Goal: Task Accomplishment & Management: Complete application form

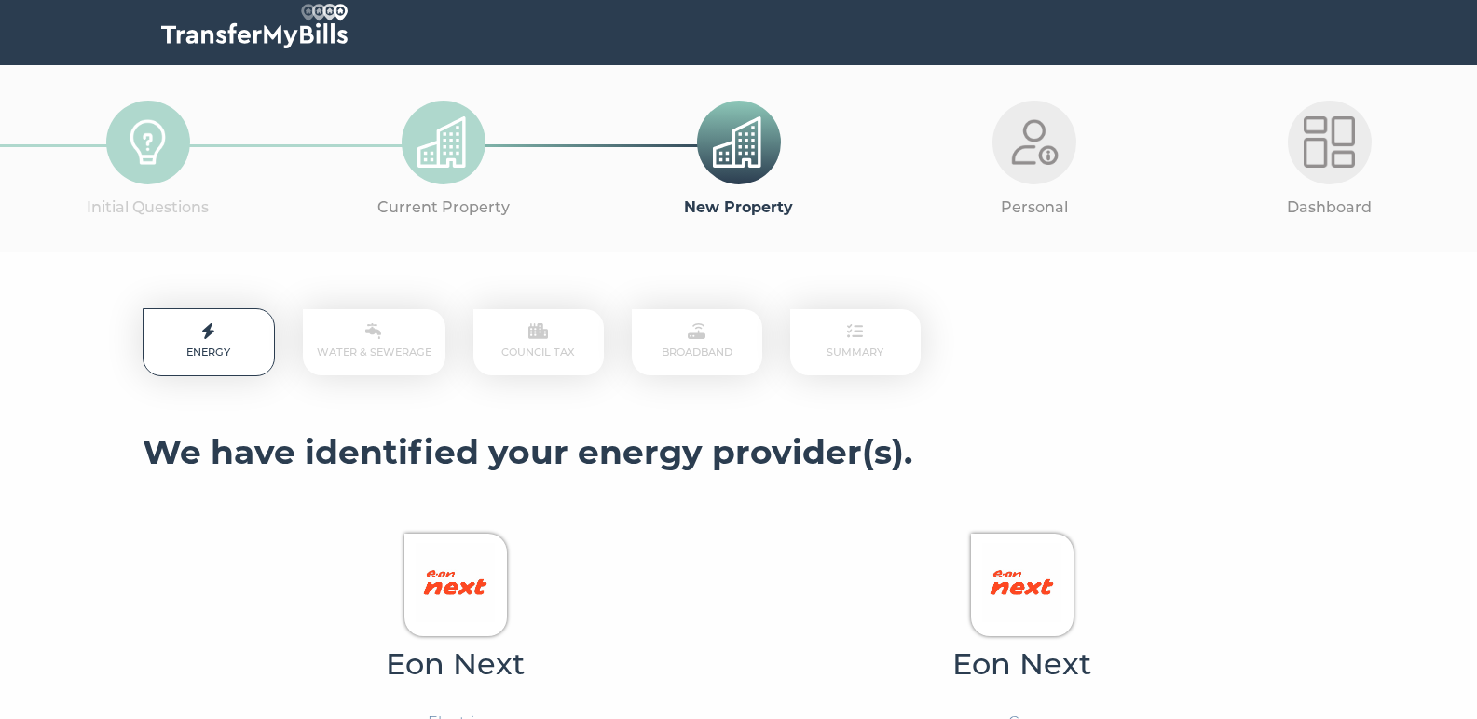
scroll to position [191, 0]
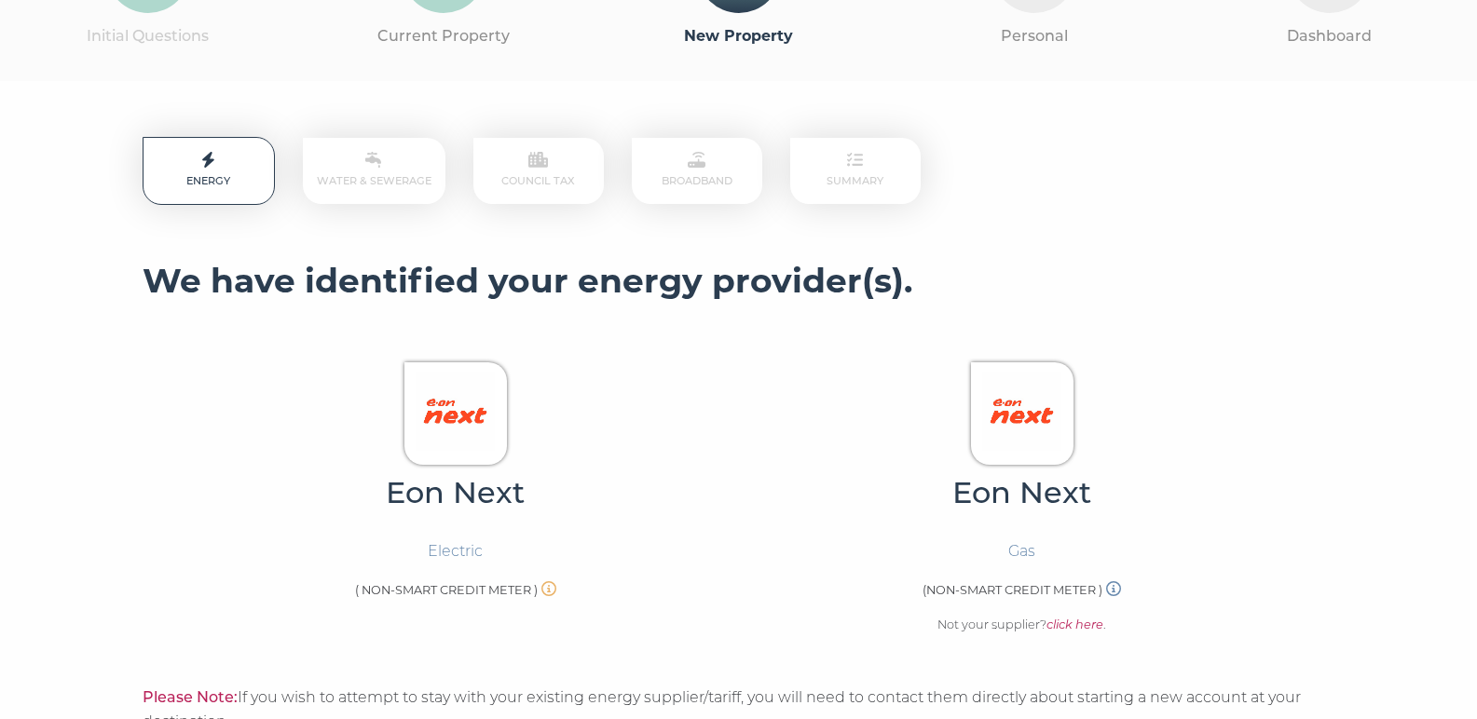
click at [238, 173] on p "Energy" at bounding box center [209, 171] width 132 height 68
click at [1079, 619] on em "click here" at bounding box center [1075, 625] width 57 height 14
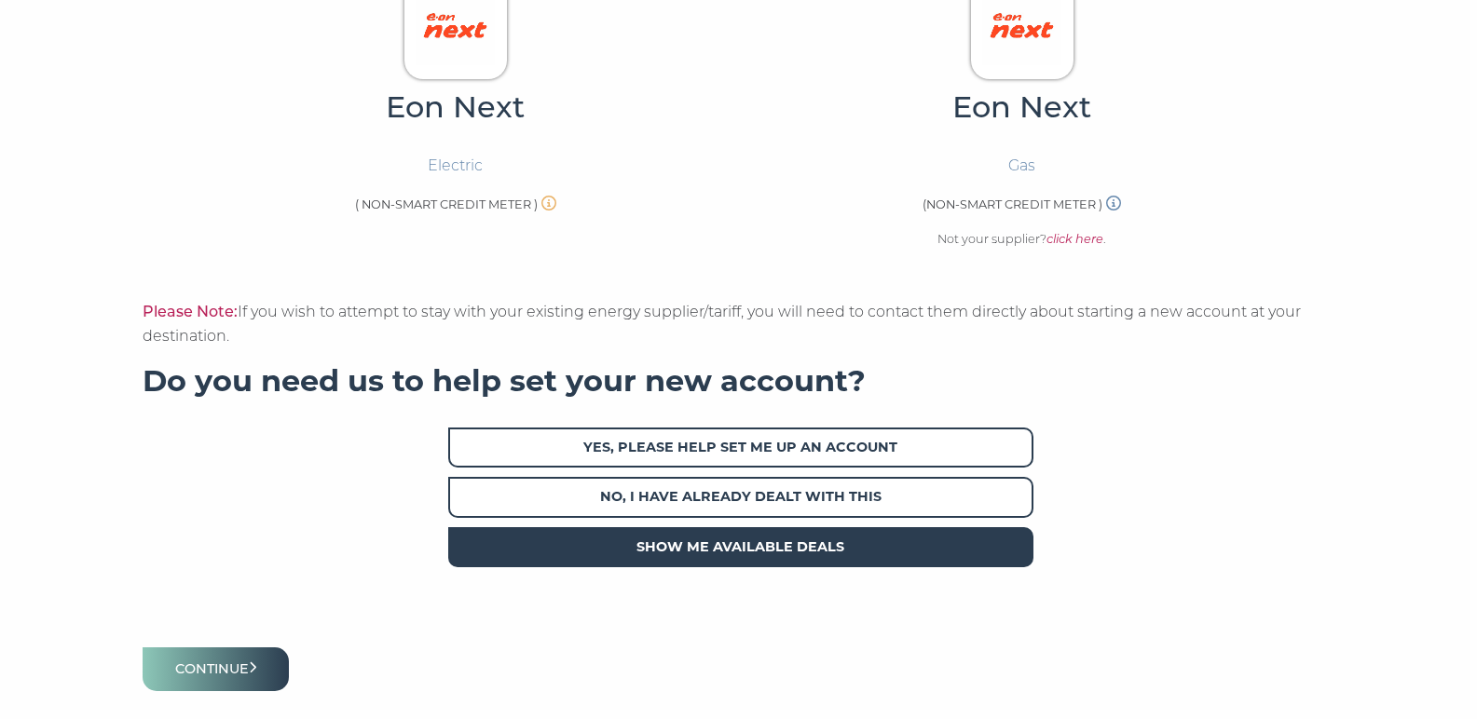
click at [739, 537] on span "Show me available deals" at bounding box center [740, 548] width 585 height 40
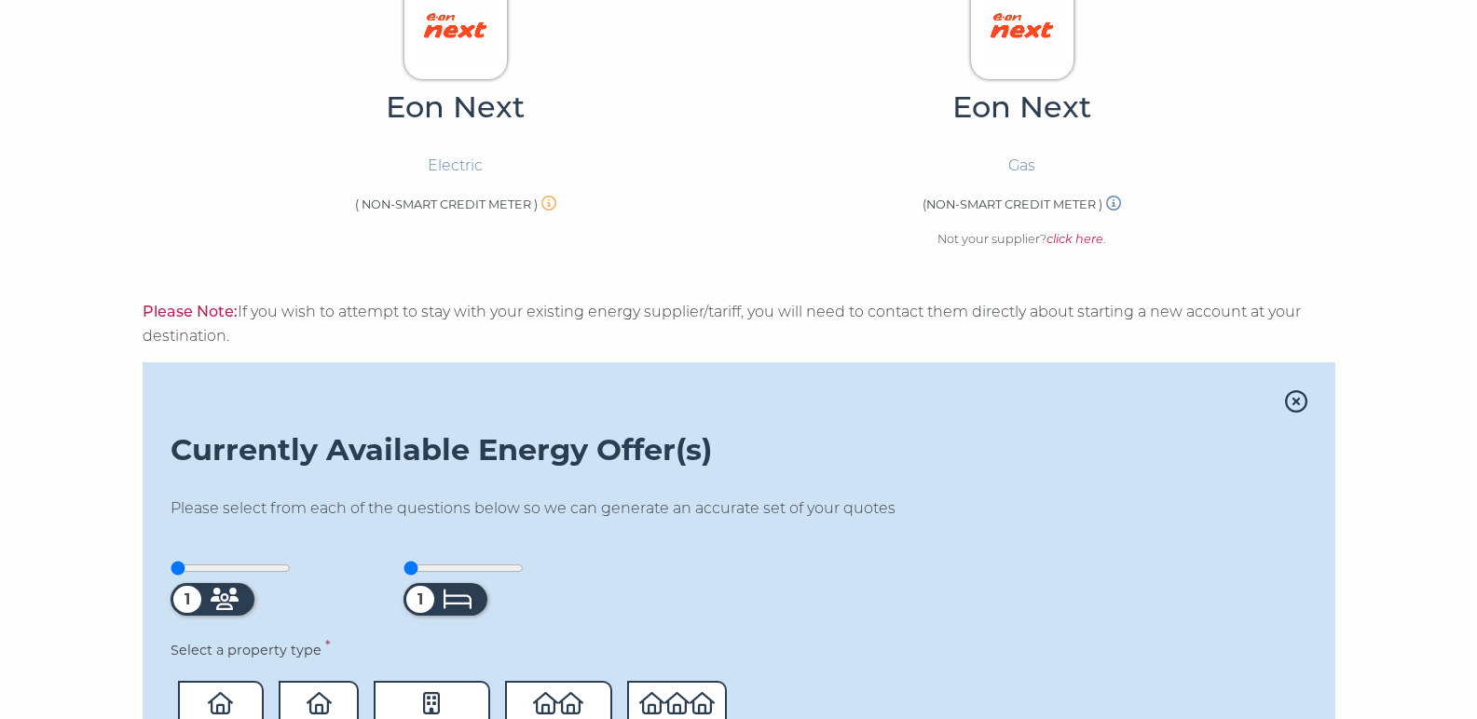
scroll to position [956, 0]
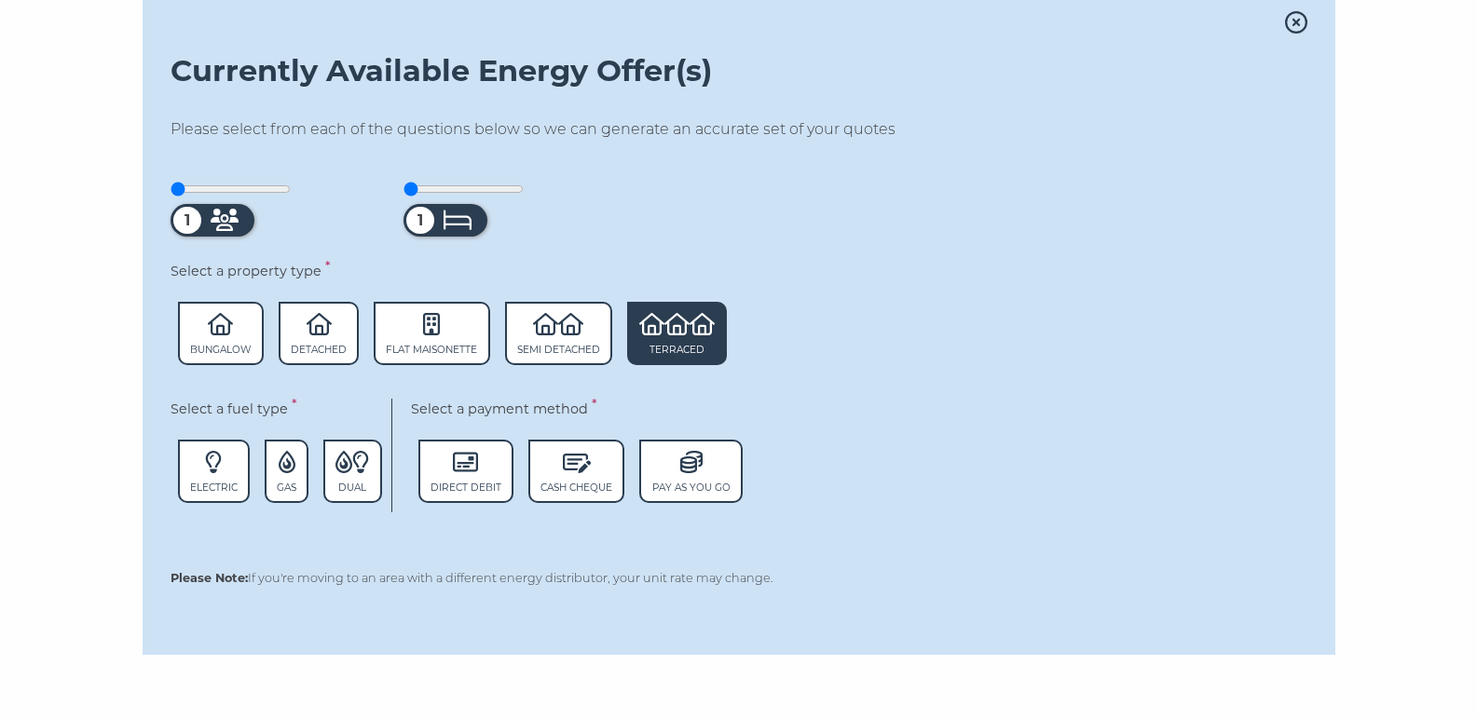
click at [661, 322] on icon at bounding box center [651, 324] width 25 height 22
click at [457, 462] on span "Direct Debit" at bounding box center [465, 471] width 95 height 63
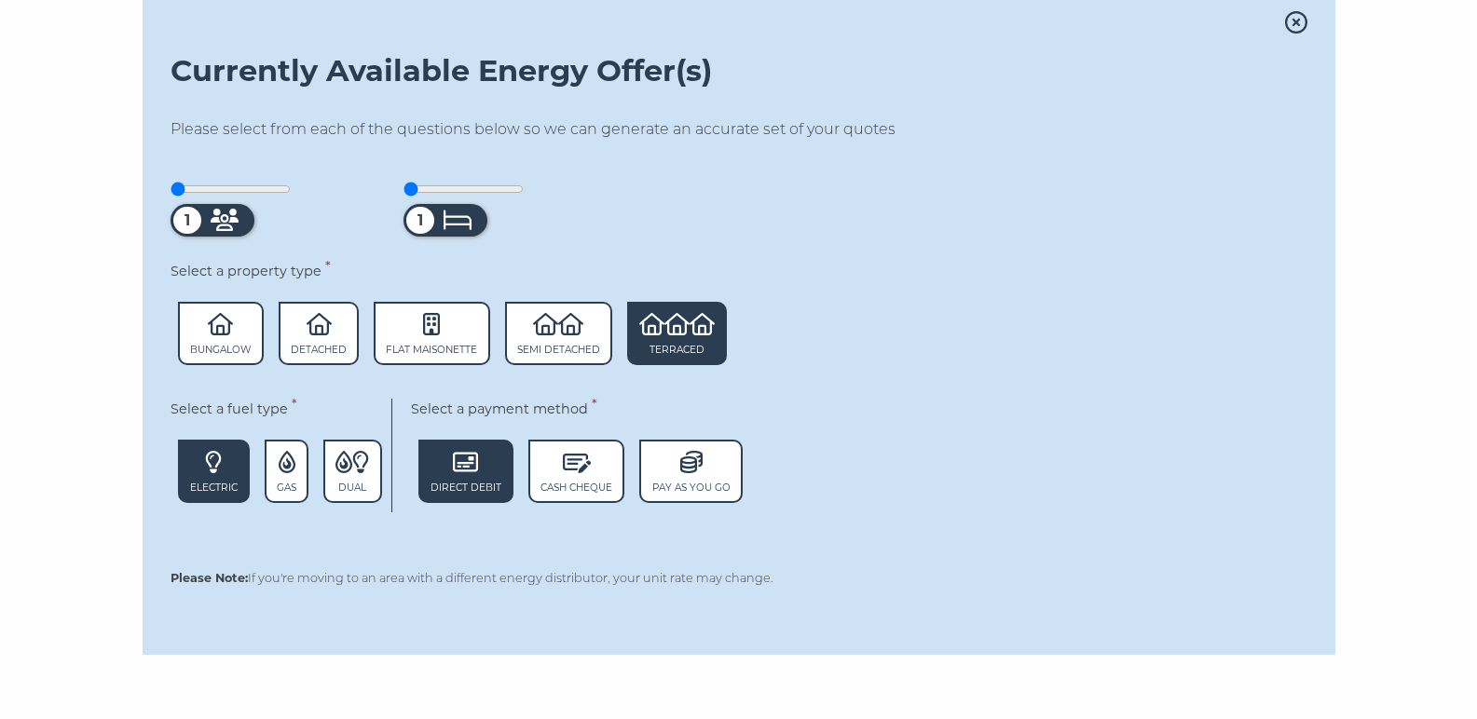
click at [222, 460] on icon at bounding box center [213, 462] width 17 height 22
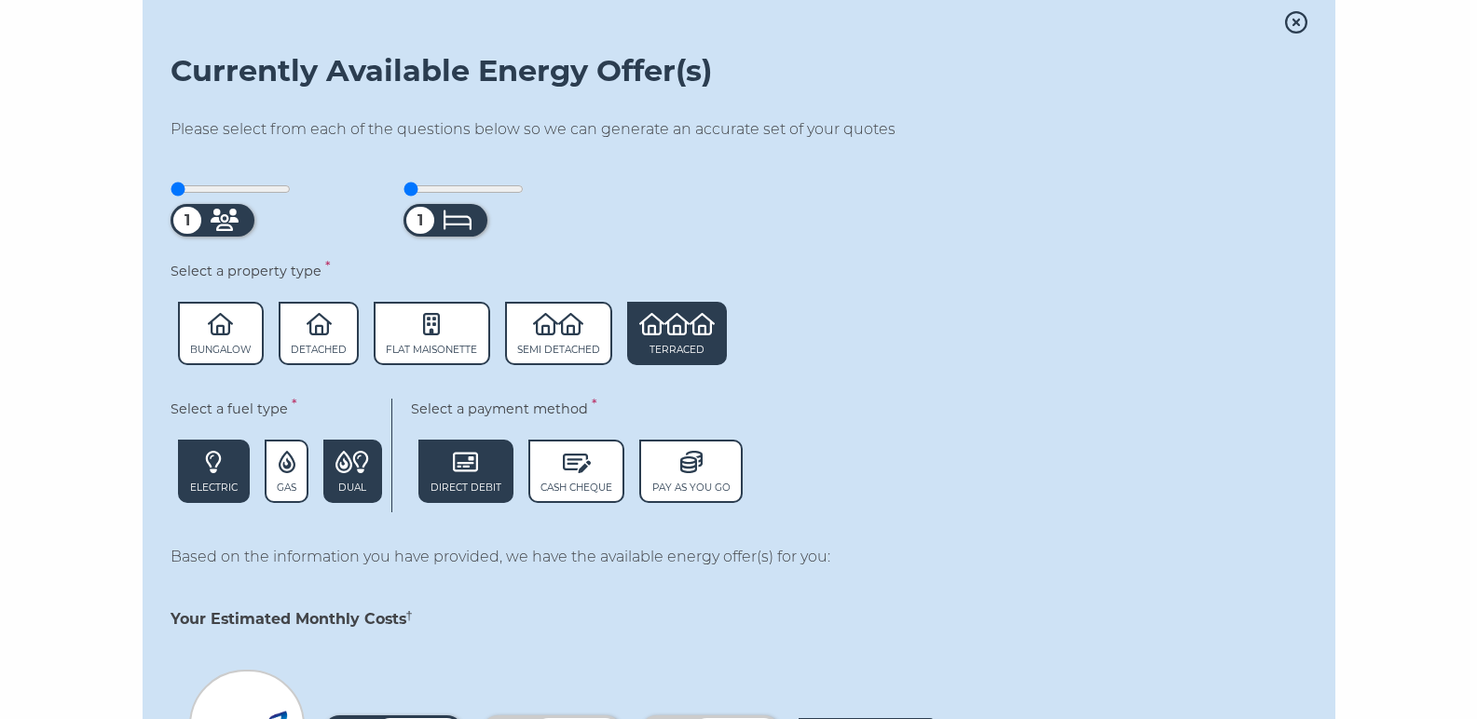
click at [369, 456] on icon at bounding box center [360, 462] width 17 height 22
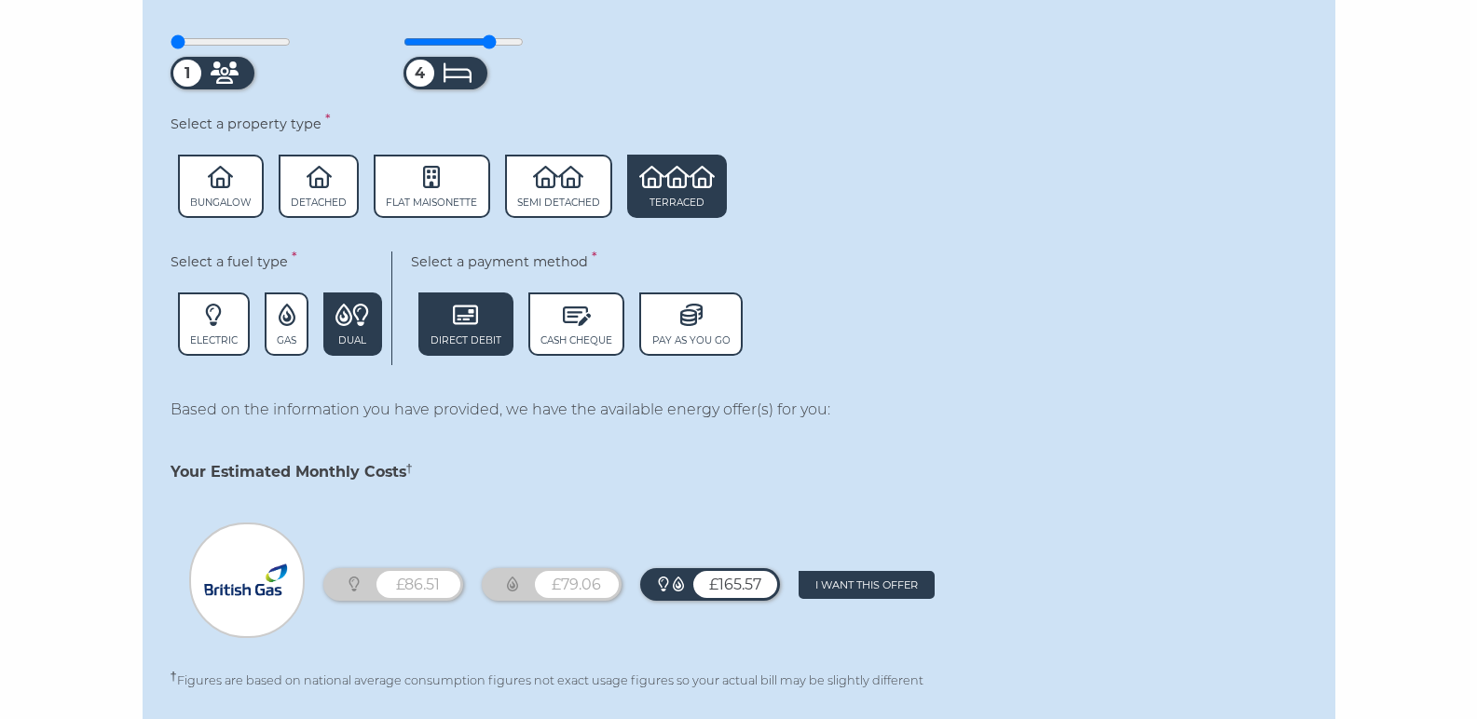
drag, startPoint x: 420, startPoint y: 30, endPoint x: 486, endPoint y: 37, distance: 65.7
click at [486, 37] on input "range" at bounding box center [464, 41] width 120 height 15
type input "3"
click at [482, 35] on input "range" at bounding box center [464, 41] width 120 height 15
drag, startPoint x: 207, startPoint y: 34, endPoint x: 262, endPoint y: 34, distance: 55.0
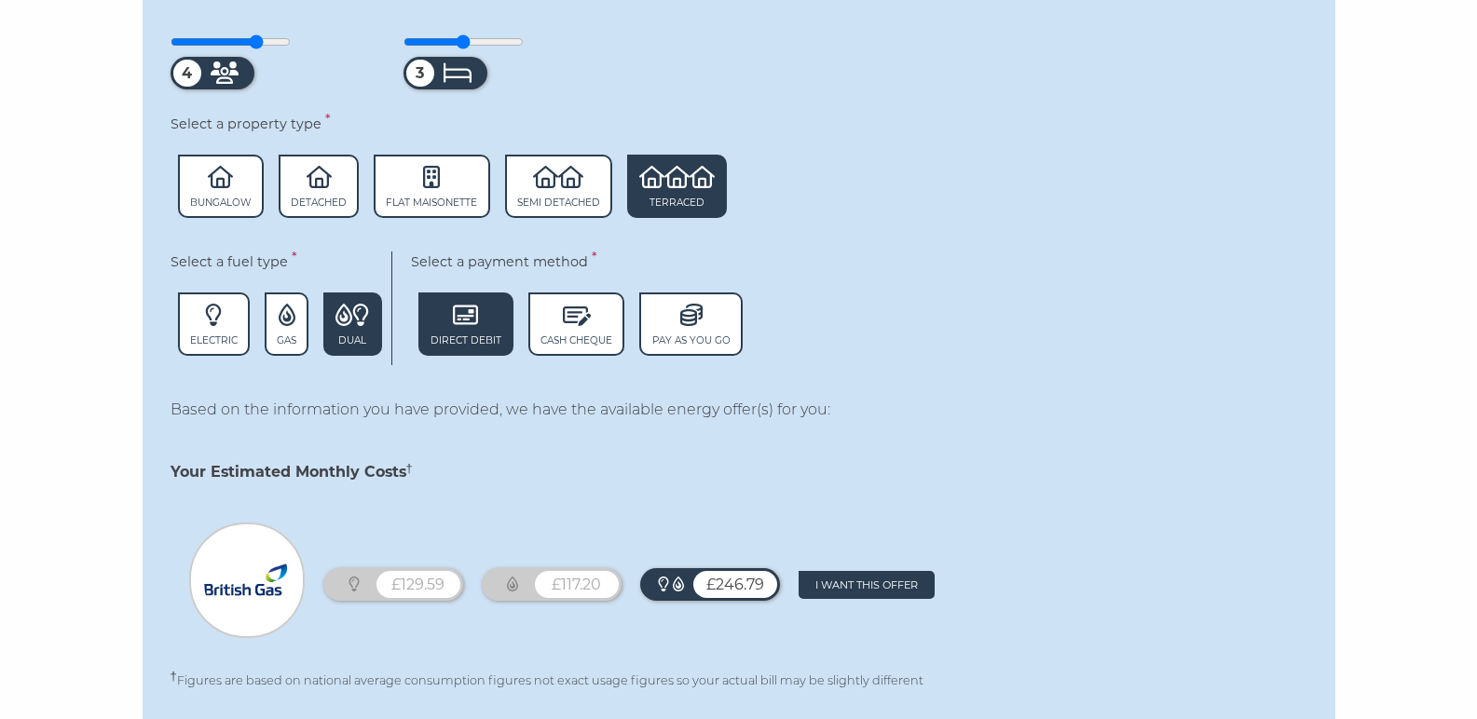
type input "4"
click at [262, 34] on input "range" at bounding box center [231, 41] width 120 height 15
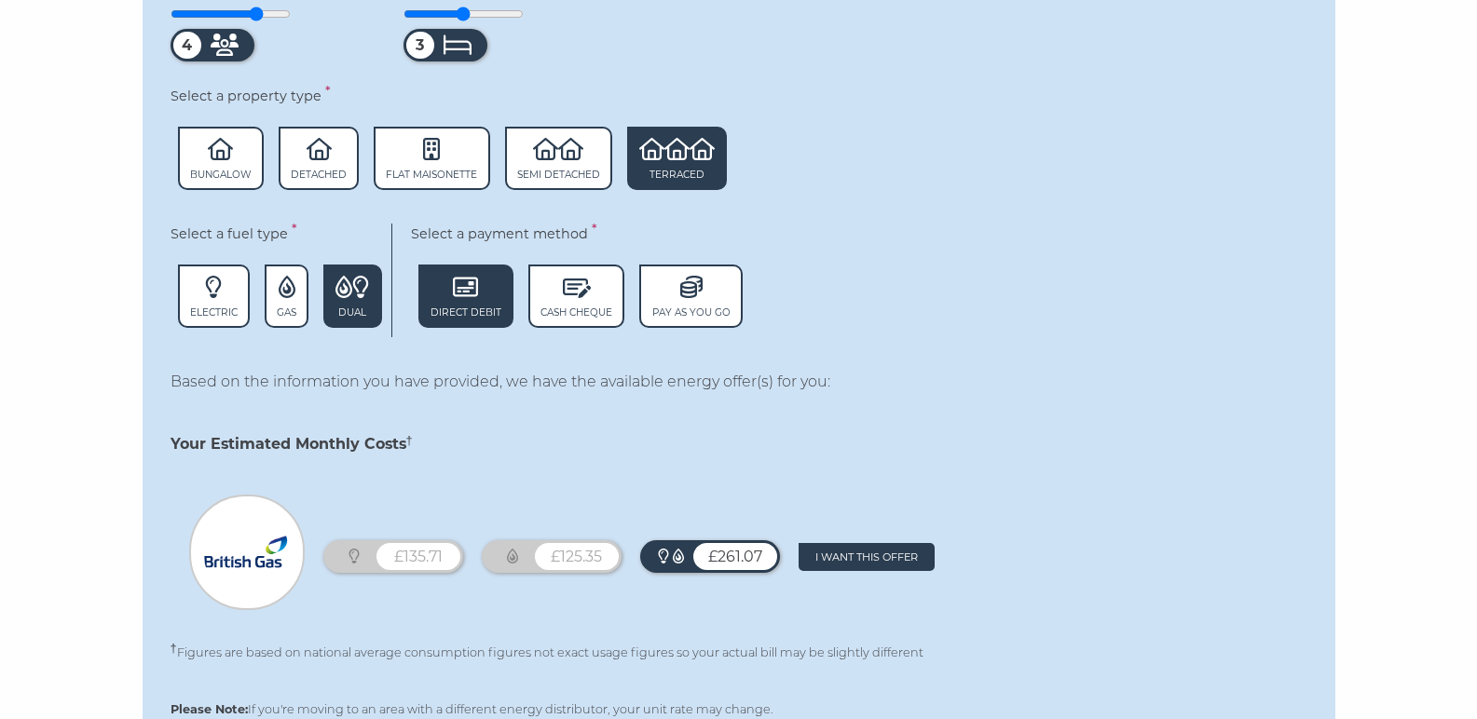
scroll to position [966, 0]
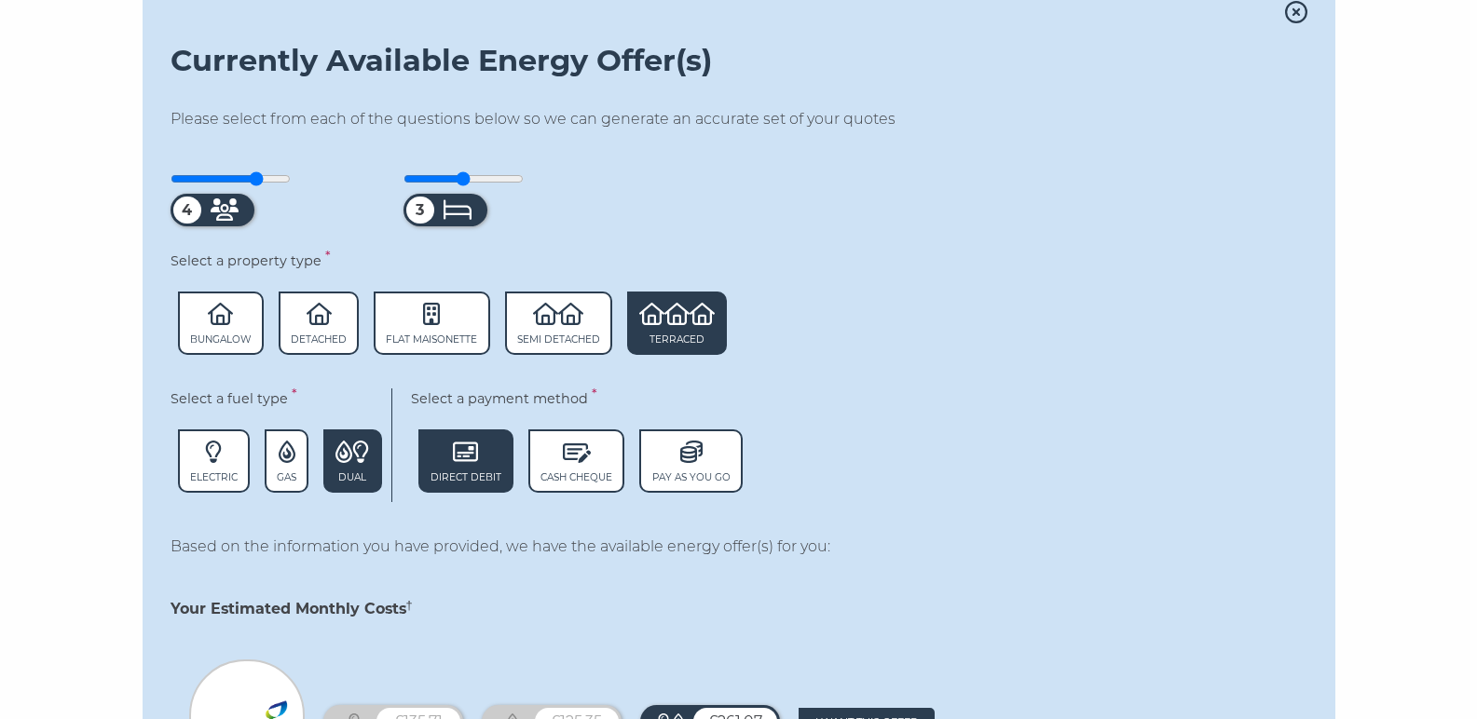
click at [474, 171] on input "range" at bounding box center [464, 178] width 120 height 15
type input "4"
click at [484, 171] on input "range" at bounding box center [464, 178] width 120 height 15
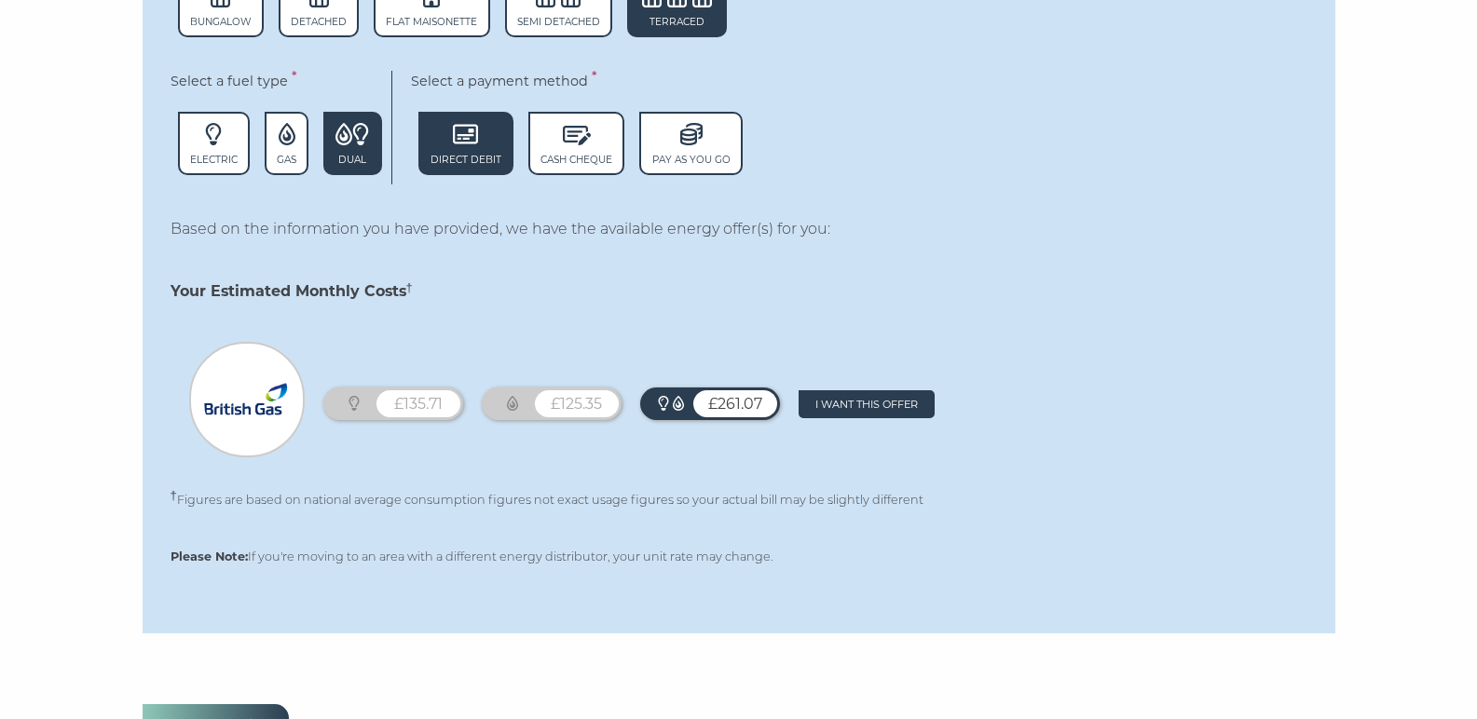
scroll to position [1451, 0]
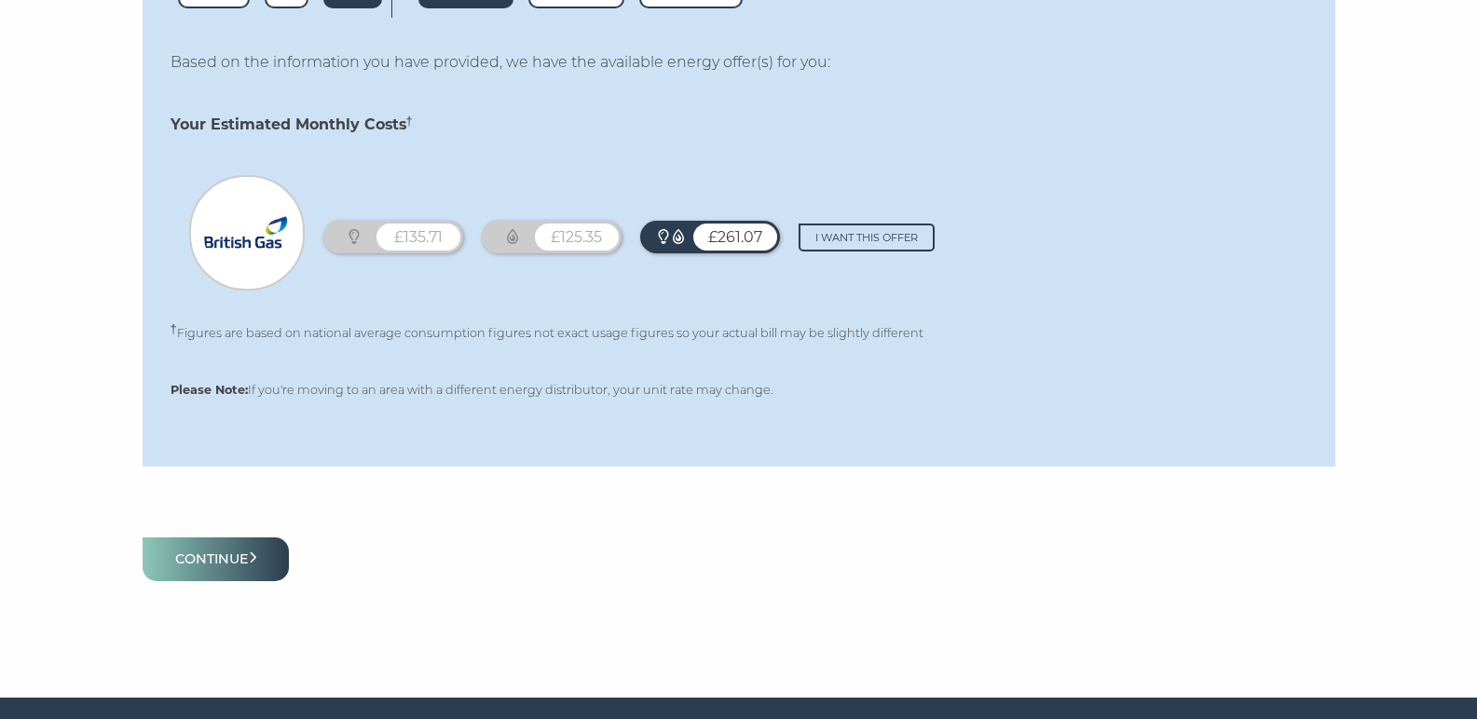
click at [850, 231] on span "I want this offer" at bounding box center [866, 237] width 103 height 13
click at [235, 542] on button "Continue" at bounding box center [216, 560] width 147 height 44
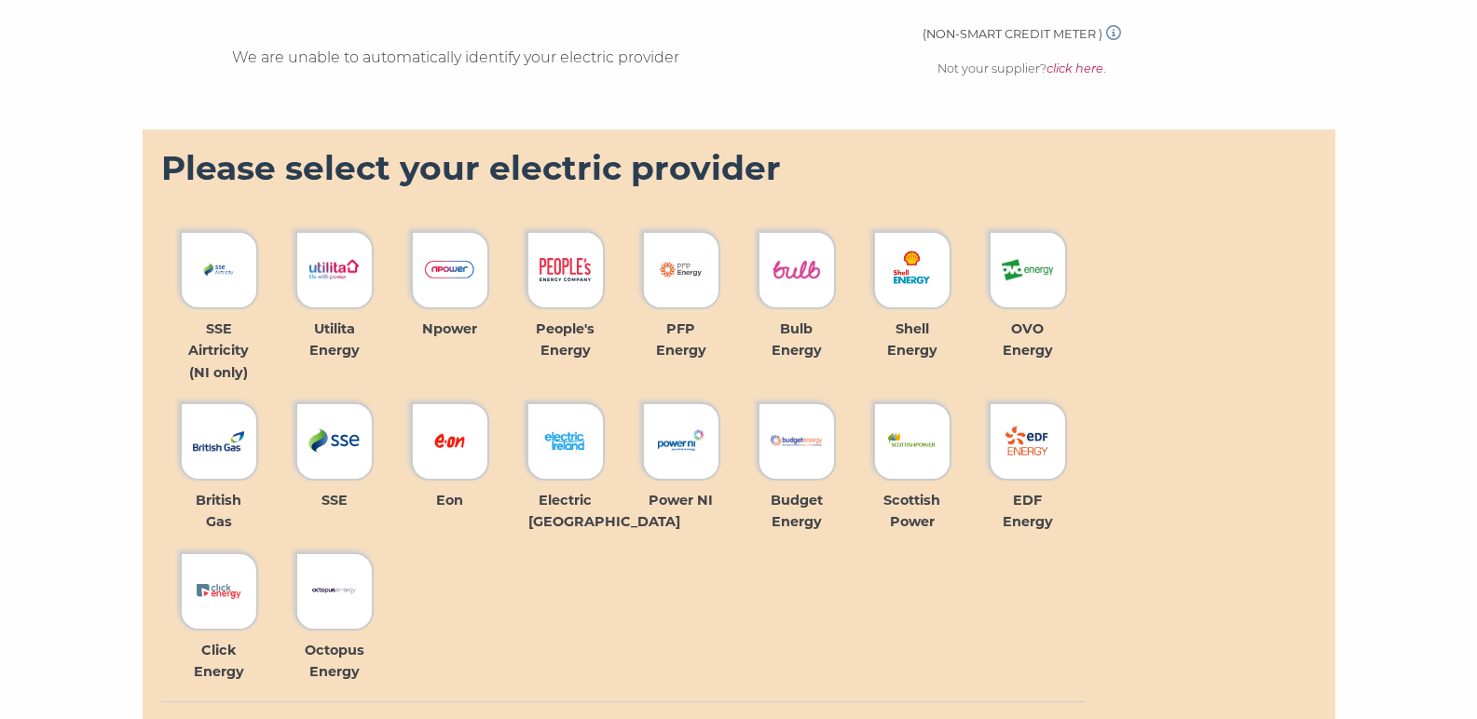
scroll to position [914, 0]
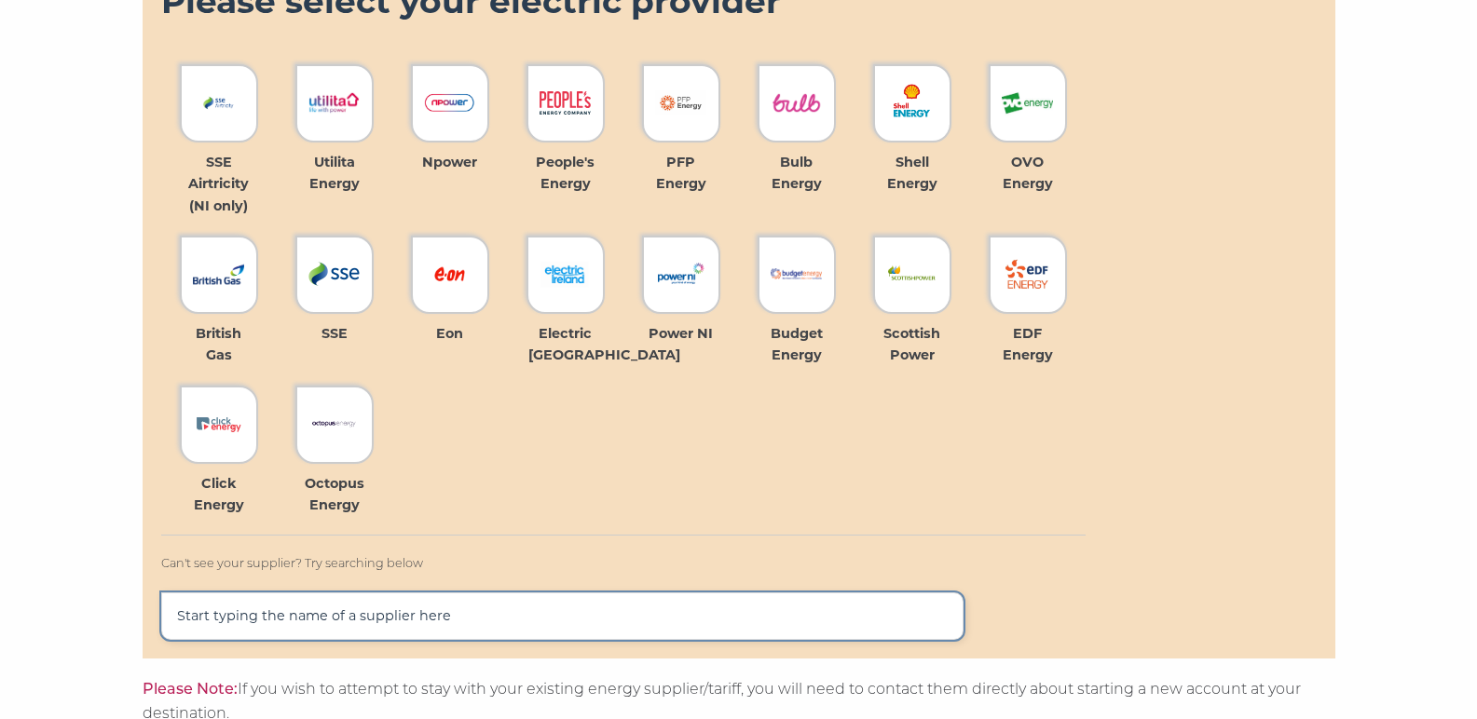
click at [363, 610] on input "text" at bounding box center [562, 617] width 803 height 48
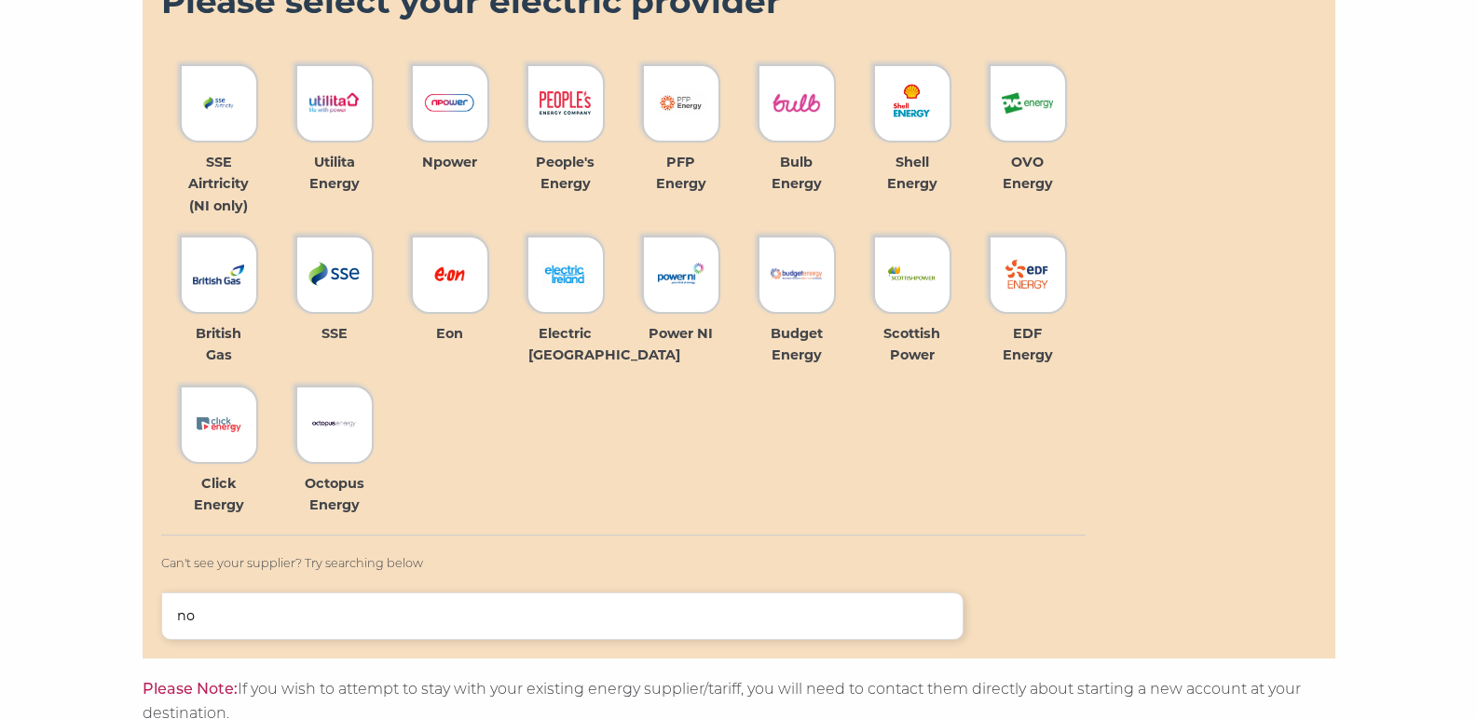
type input "no"
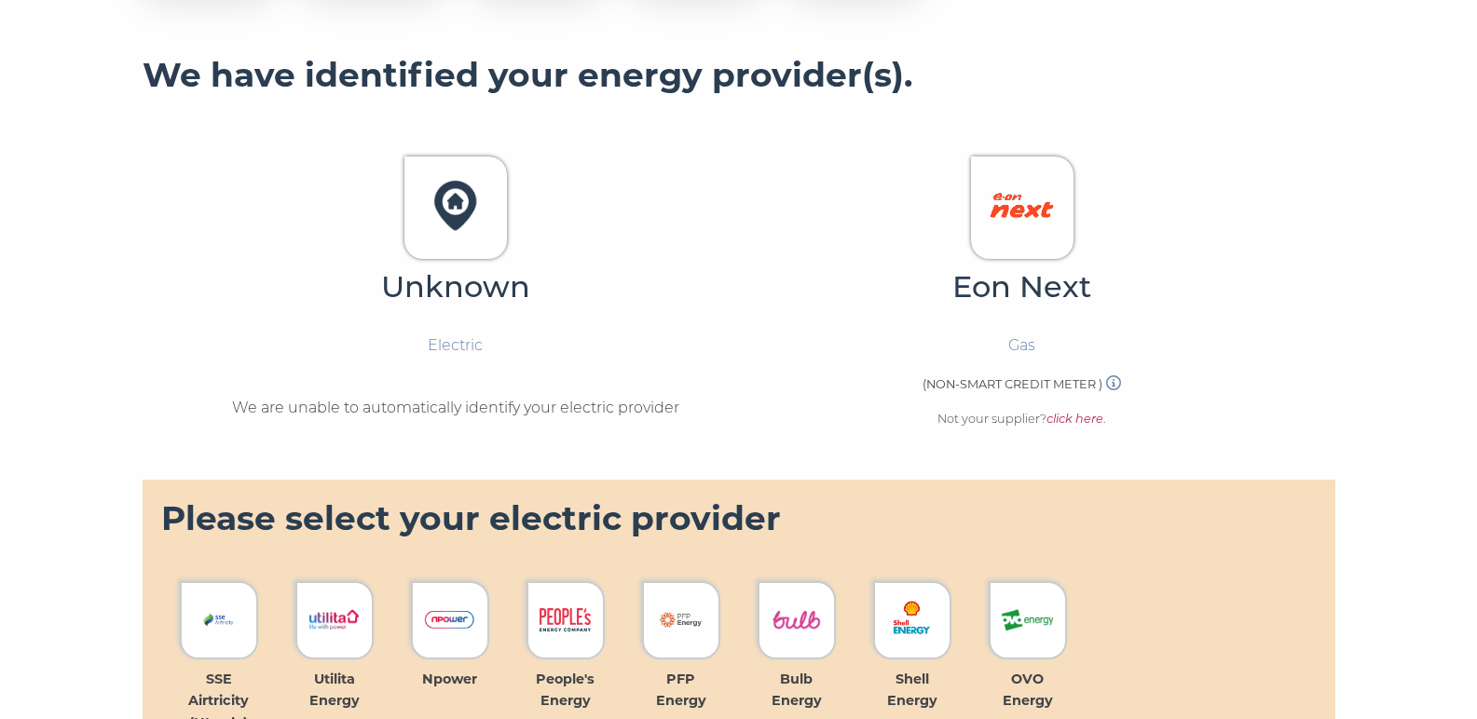
scroll to position [0, 0]
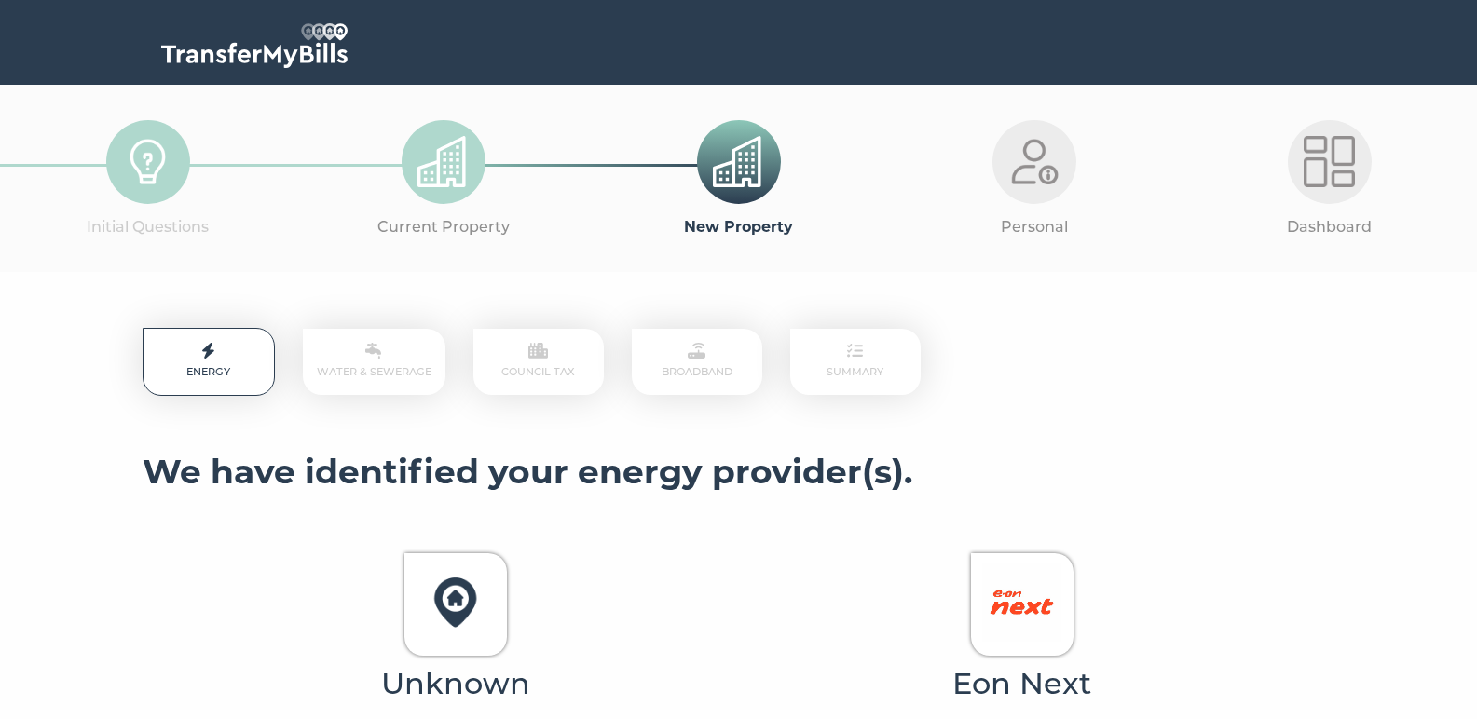
click at [217, 365] on p "Energy" at bounding box center [209, 362] width 132 height 68
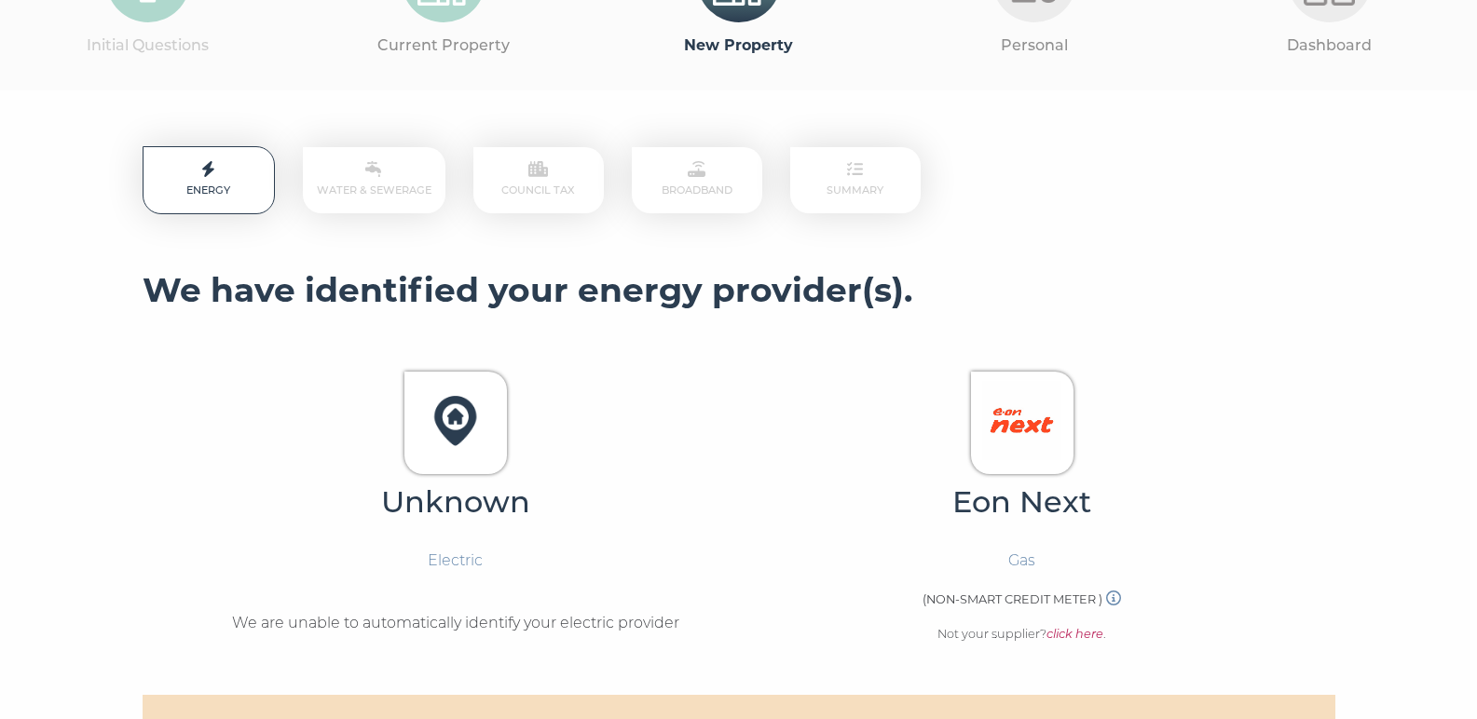
click at [451, 409] on img at bounding box center [455, 420] width 79 height 79
click at [459, 564] on p "Electric" at bounding box center [455, 561] width 55 height 24
click at [463, 555] on p "Electric" at bounding box center [455, 561] width 55 height 24
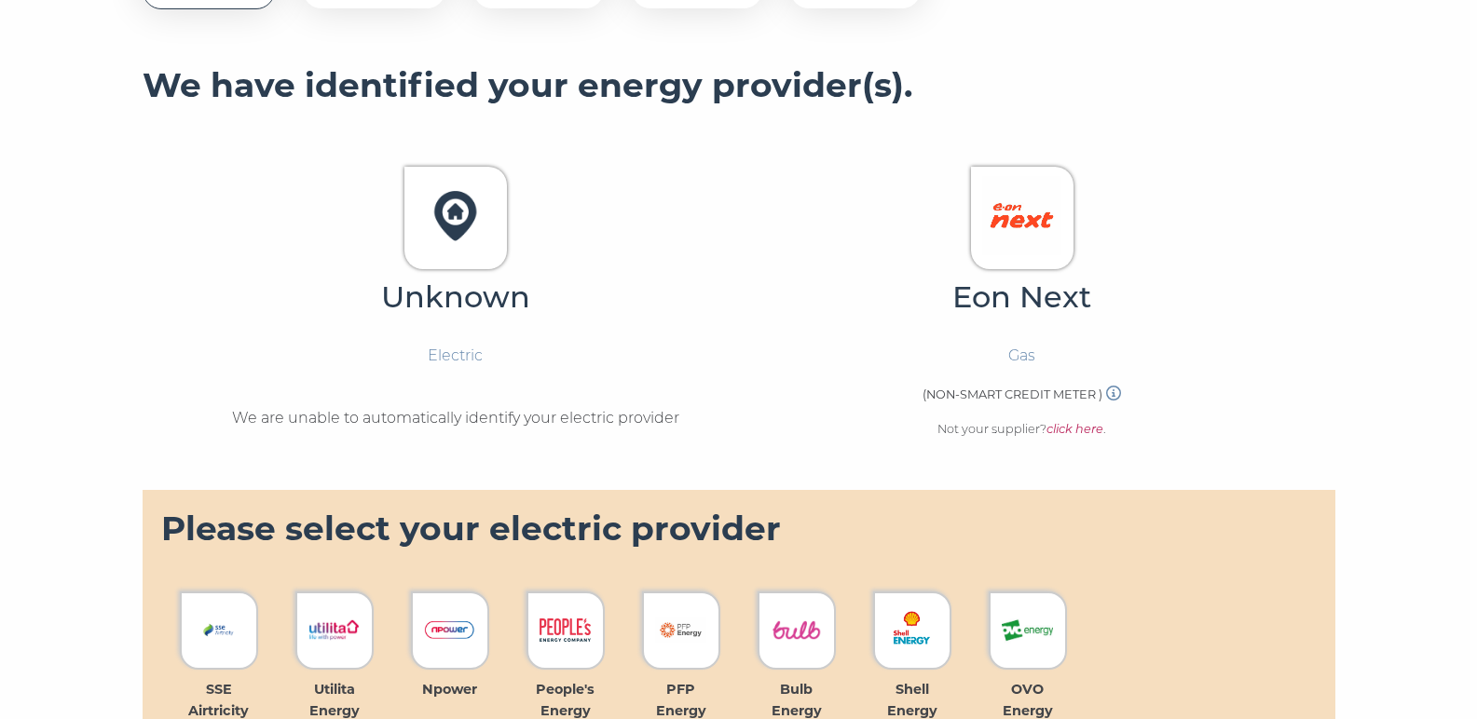
scroll to position [528, 0]
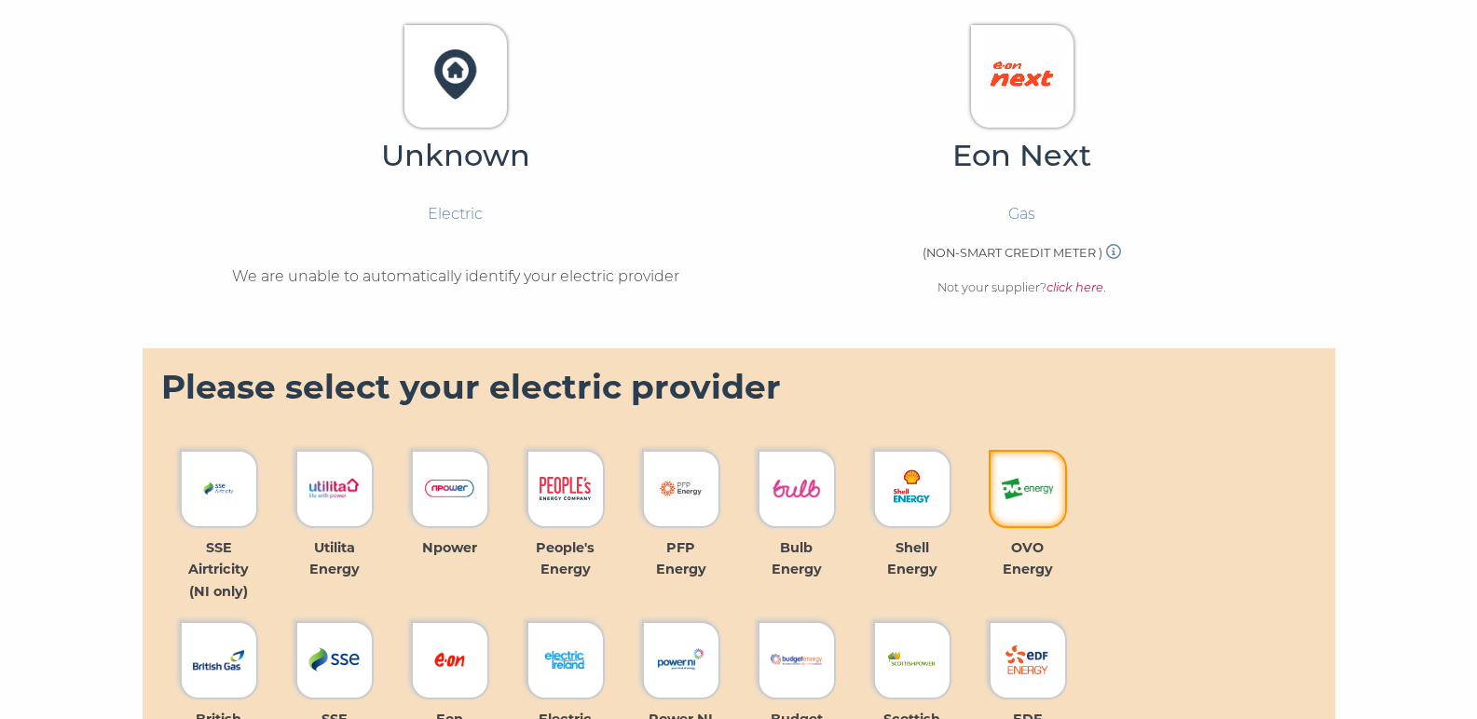
click at [1021, 477] on img at bounding box center [1027, 488] width 51 height 51
click at [470, 103] on img at bounding box center [455, 73] width 79 height 79
click at [1035, 294] on div "Eon Next Gas (NON-SMART CREDIT METER ) Not your supplier? click here ." at bounding box center [1022, 177] width 567 height 305
click at [468, 211] on p "Electric" at bounding box center [455, 214] width 55 height 24
click at [456, 206] on p "Electric" at bounding box center [455, 214] width 55 height 24
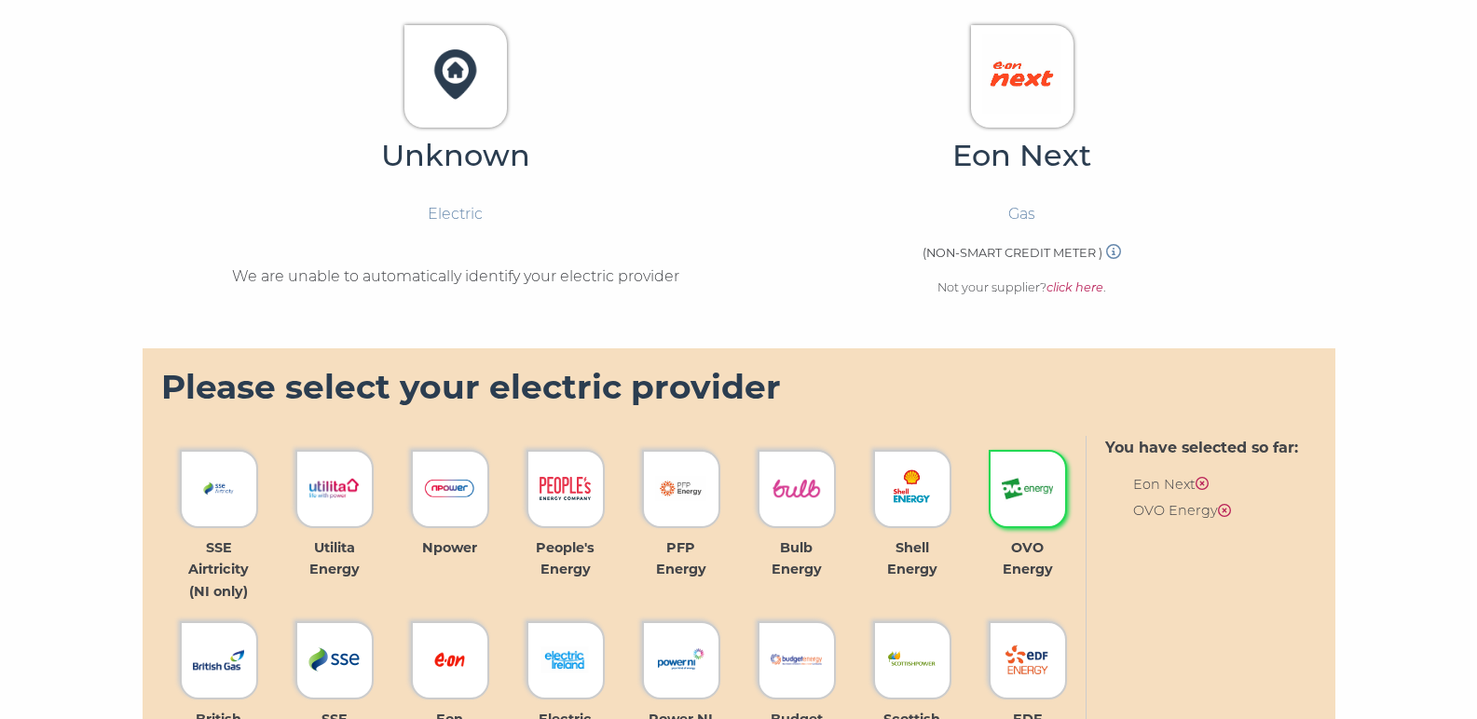
click at [1209, 478] on icon at bounding box center [1202, 483] width 13 height 13
click at [1230, 507] on icon at bounding box center [1224, 510] width 13 height 13
click at [1056, 510] on div at bounding box center [1028, 489] width 78 height 78
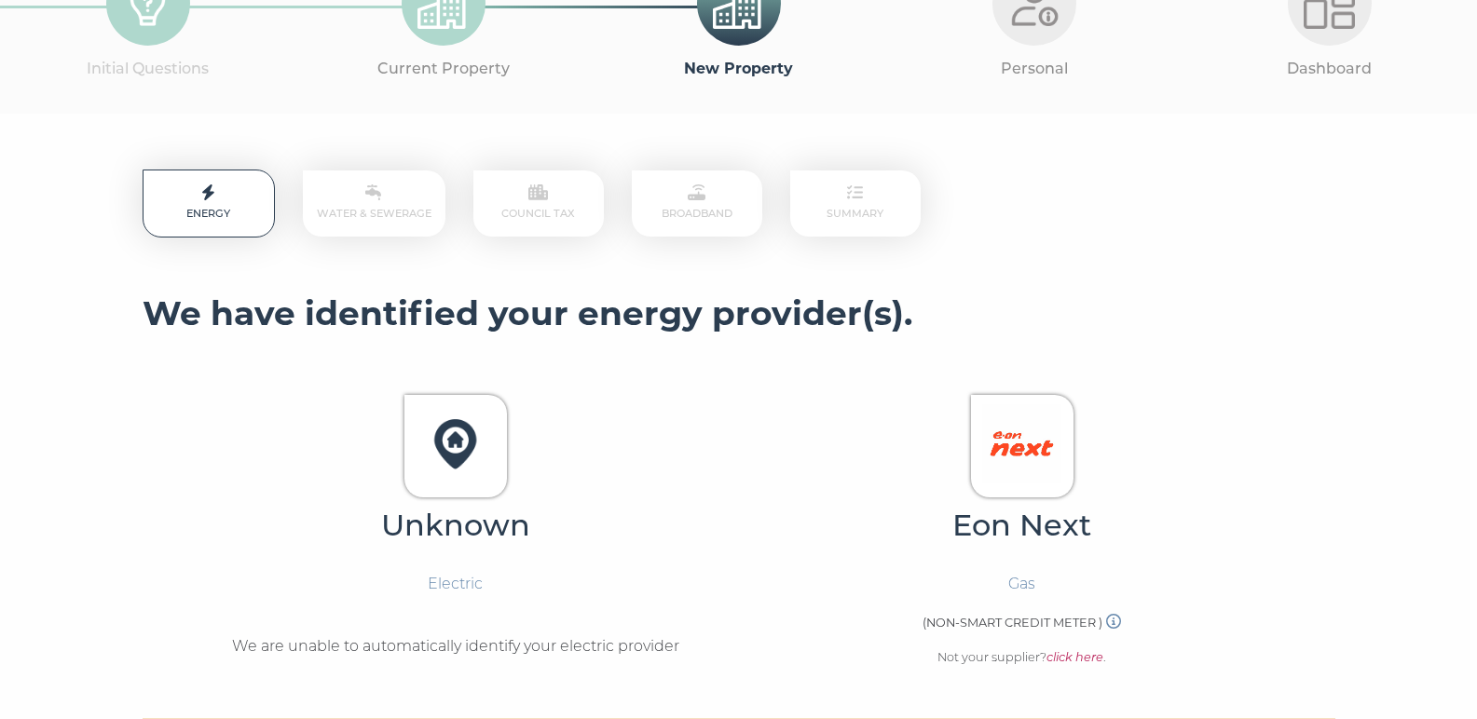
scroll to position [120, 0]
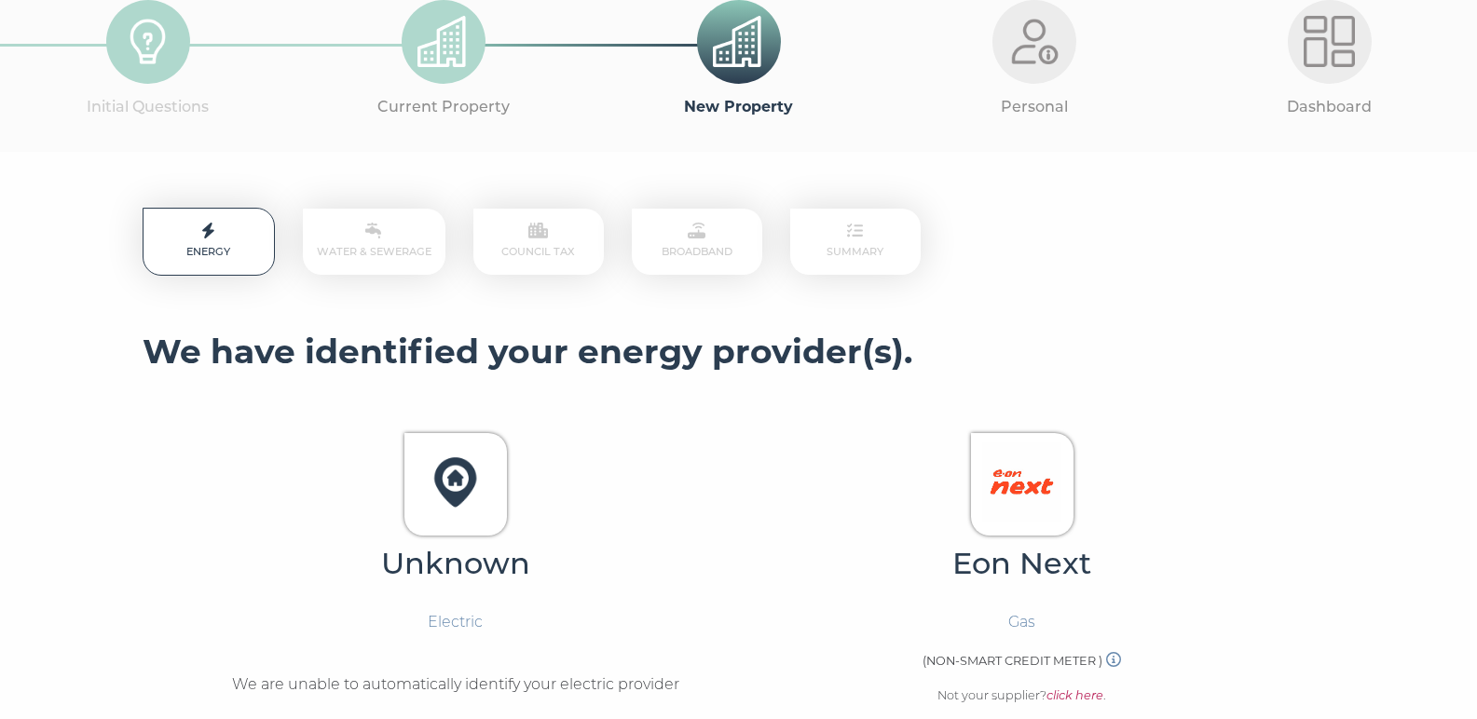
click at [391, 250] on p "Water & Sewerage" at bounding box center [374, 242] width 143 height 66
click at [596, 228] on p "Council Tax" at bounding box center [538, 242] width 130 height 66
click at [739, 248] on p "Broadband" at bounding box center [697, 242] width 130 height 66
click at [846, 245] on p "Summary" at bounding box center [855, 242] width 130 height 66
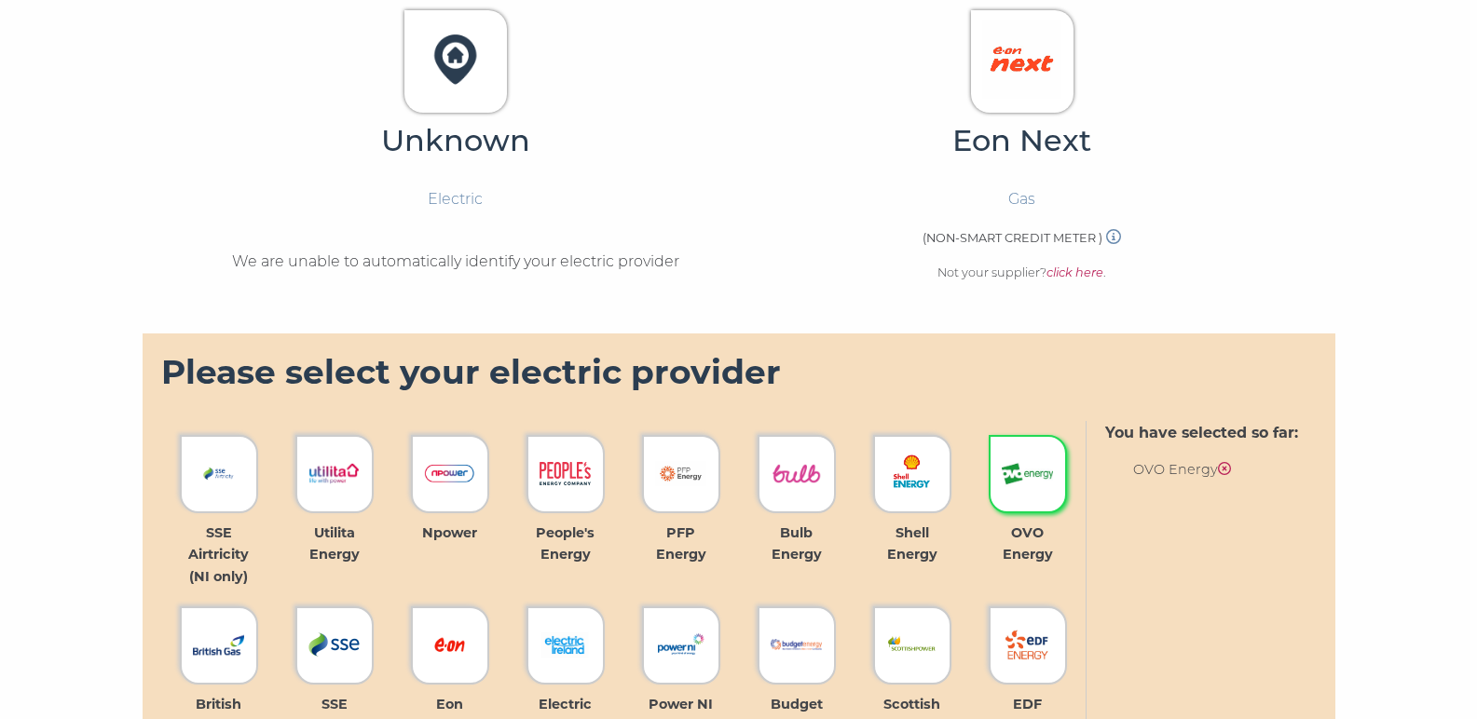
scroll to position [573, 0]
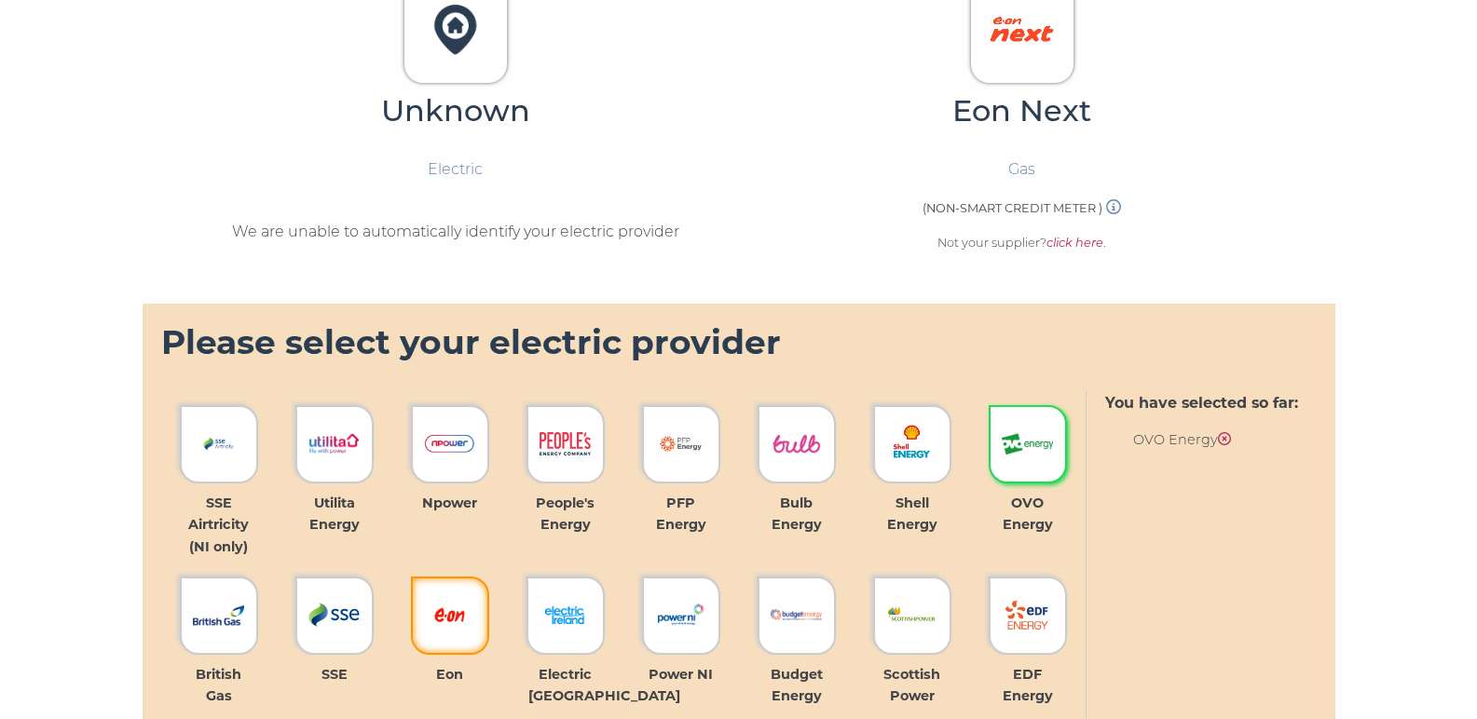
click at [459, 599] on img at bounding box center [449, 615] width 51 height 51
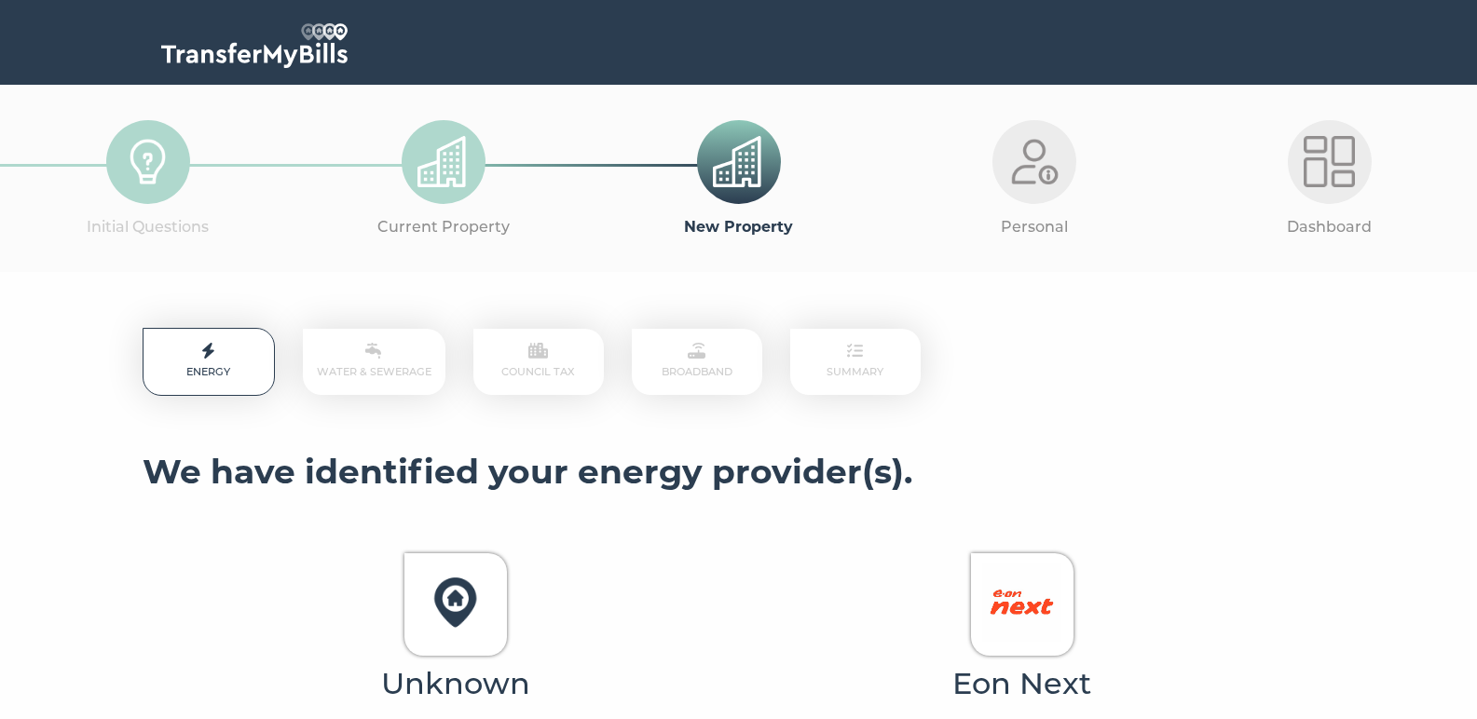
scroll to position [634, 0]
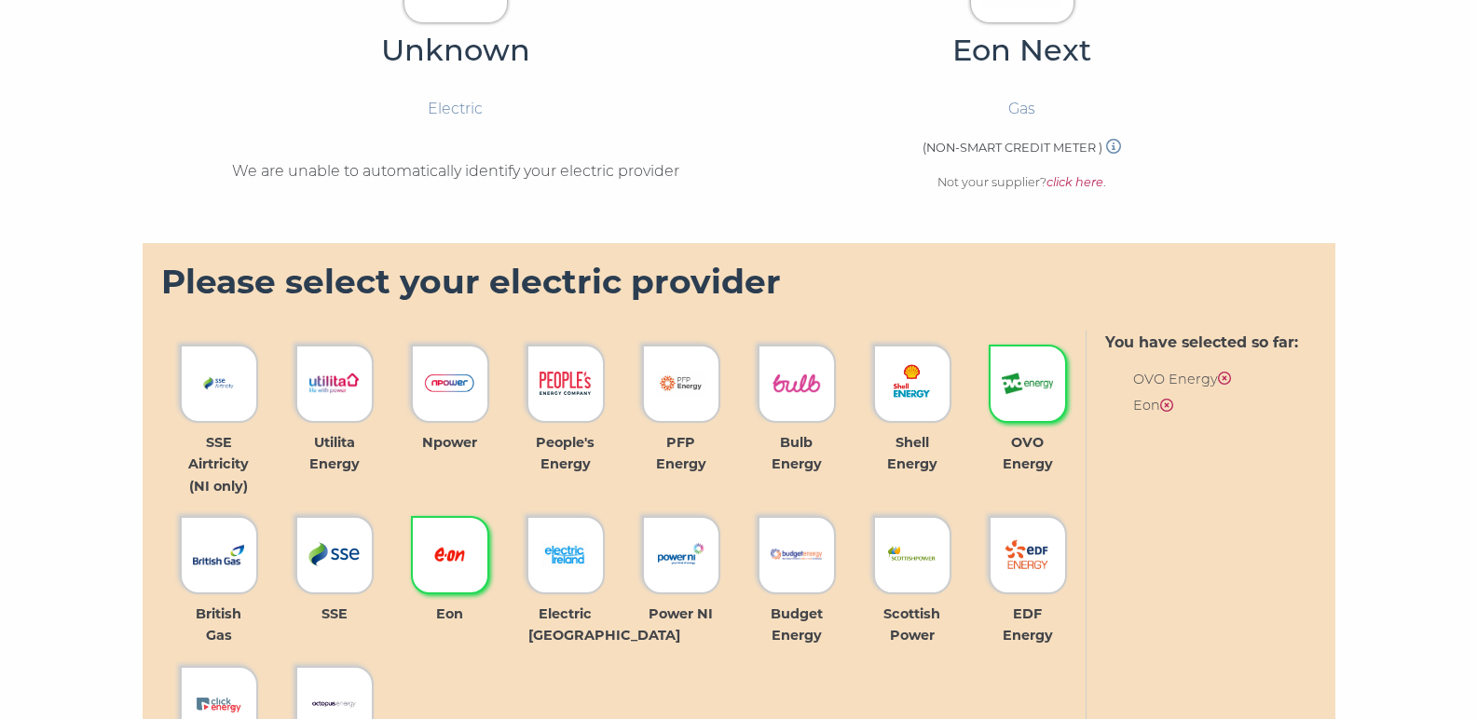
click at [1173, 401] on icon at bounding box center [1166, 405] width 13 height 13
click at [1230, 372] on icon at bounding box center [1224, 378] width 13 height 13
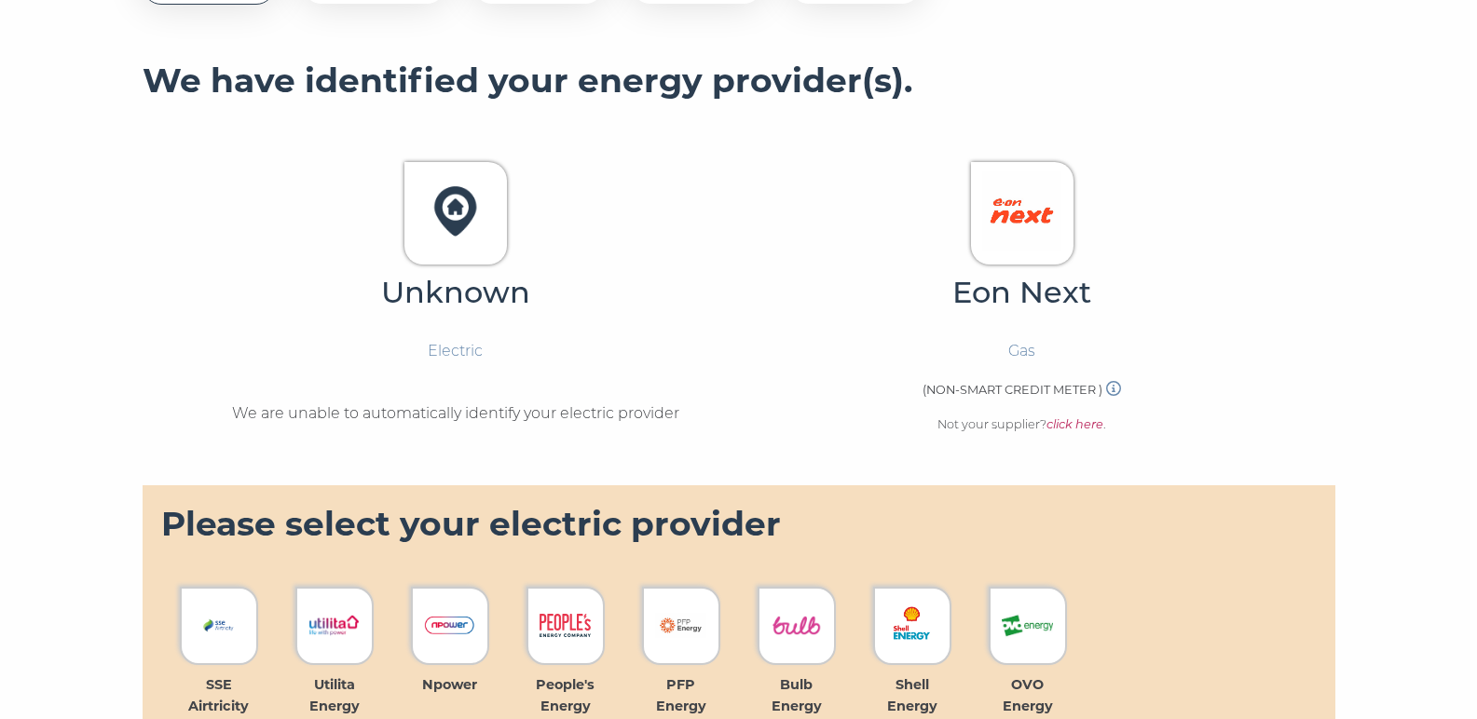
scroll to position [0, 0]
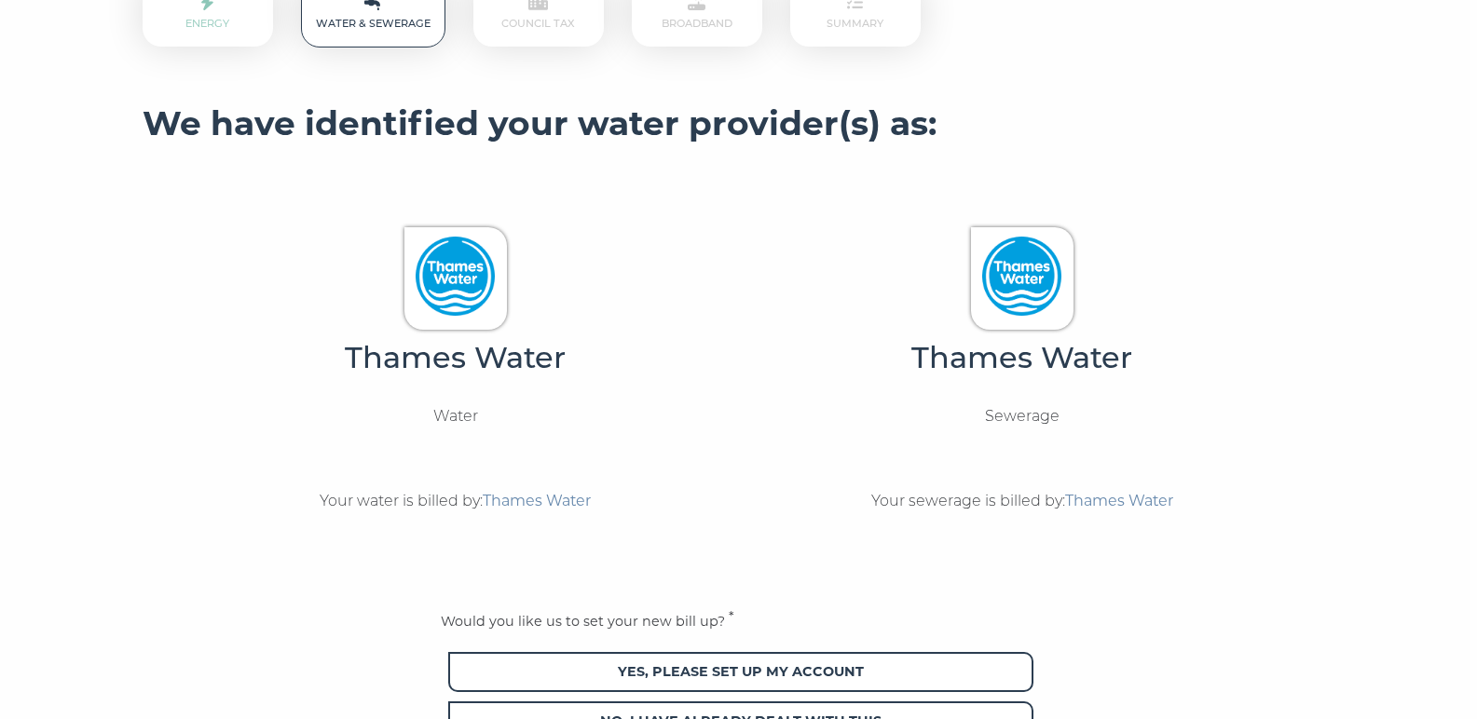
scroll to position [663, 0]
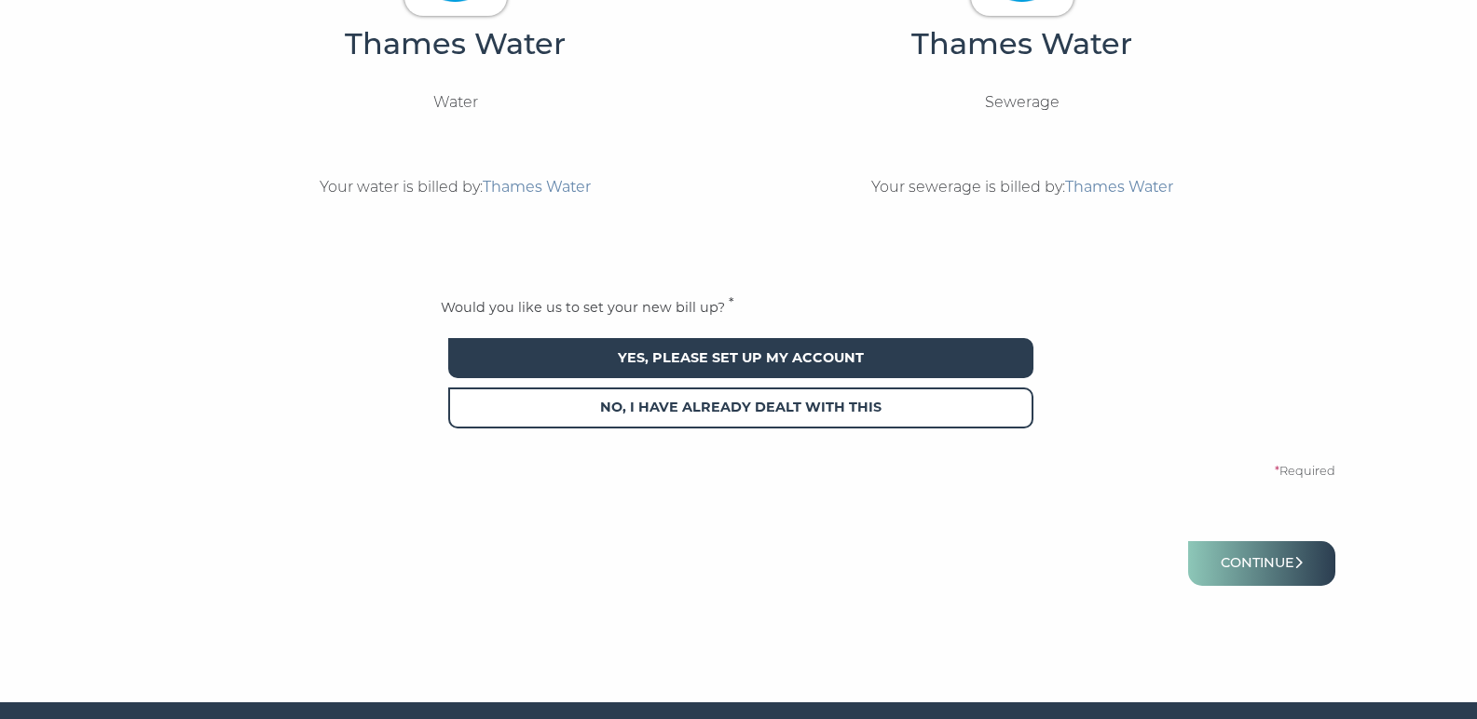
click at [824, 355] on span "Yes, please set up my account" at bounding box center [740, 358] width 585 height 40
click at [716, 349] on span "Yes, please set up my account" at bounding box center [740, 358] width 585 height 40
click at [941, 353] on span "Yes, please set up my account" at bounding box center [740, 358] width 585 height 40
click at [1295, 566] on button "Continue" at bounding box center [1261, 563] width 147 height 44
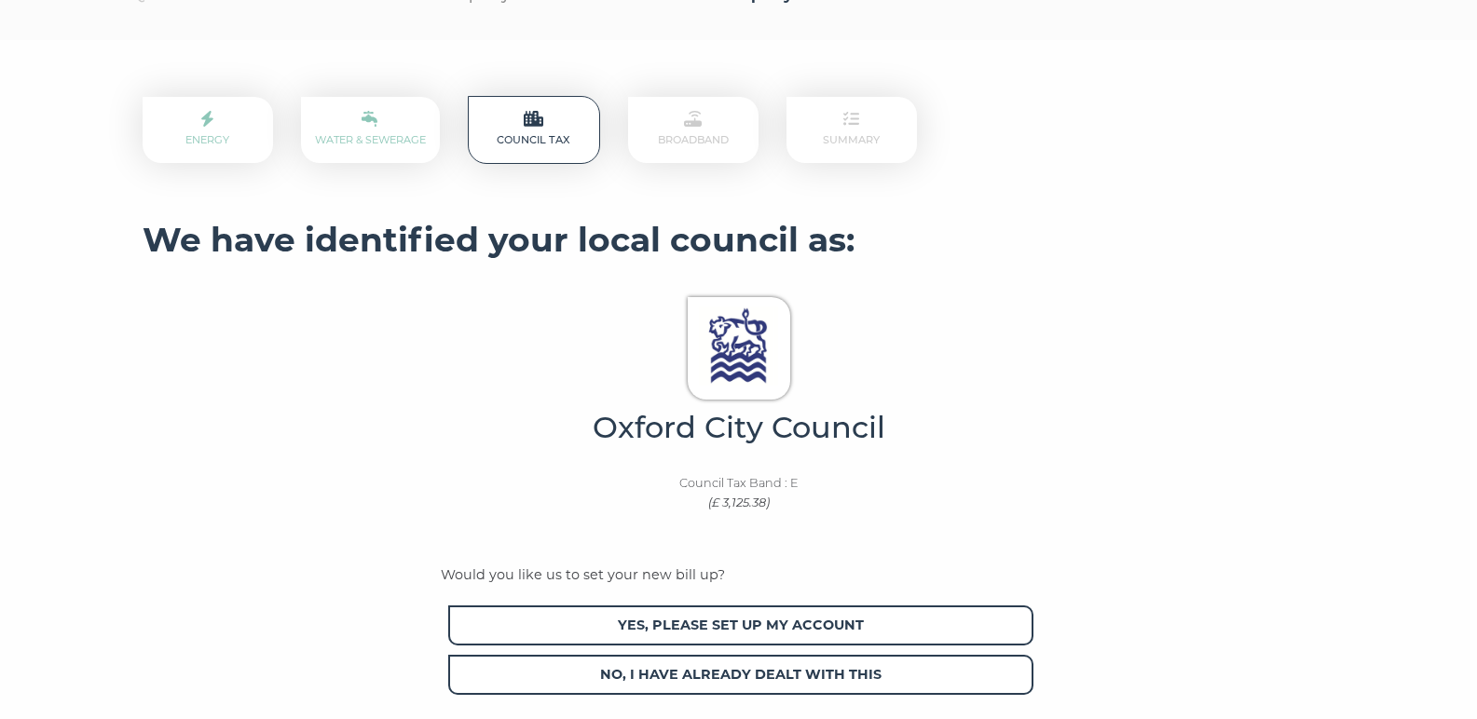
scroll to position [270, 0]
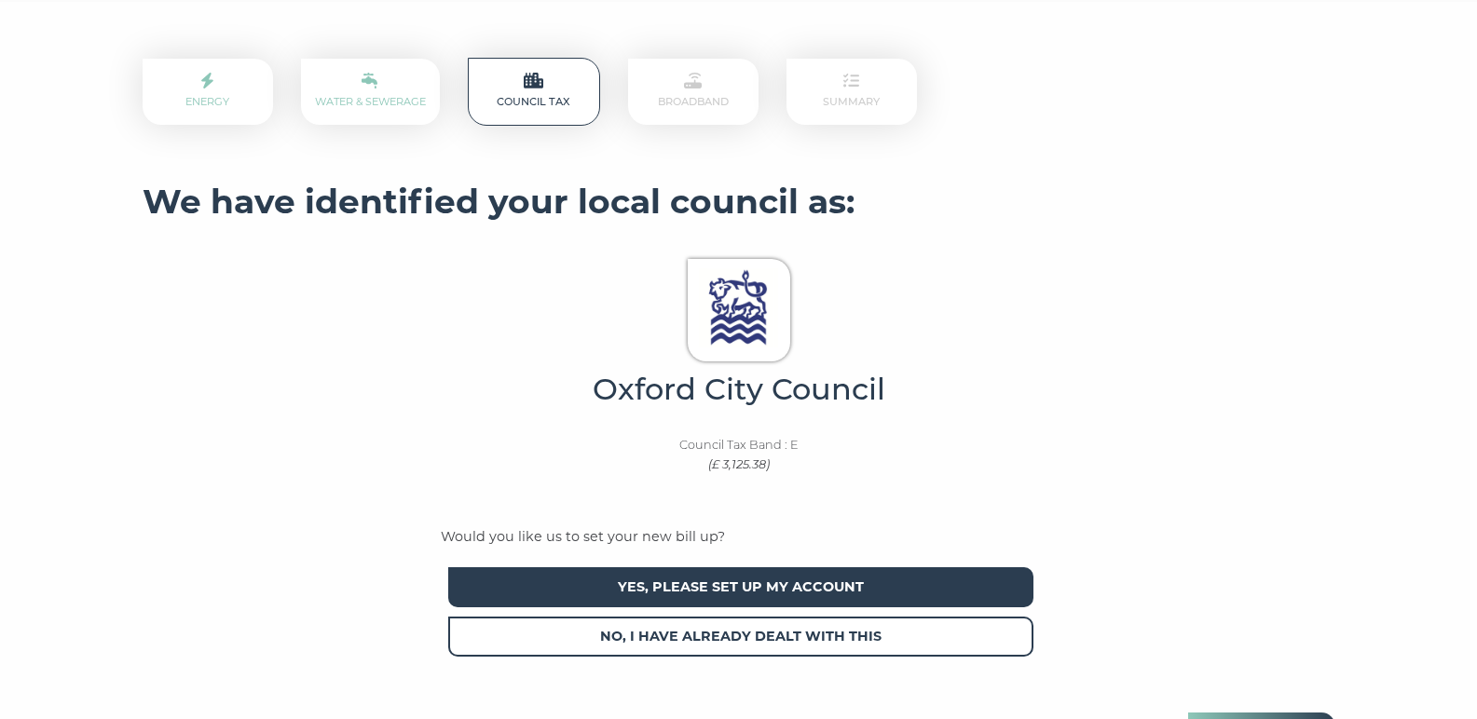
click at [798, 575] on span "Yes, please set up my account" at bounding box center [740, 588] width 585 height 40
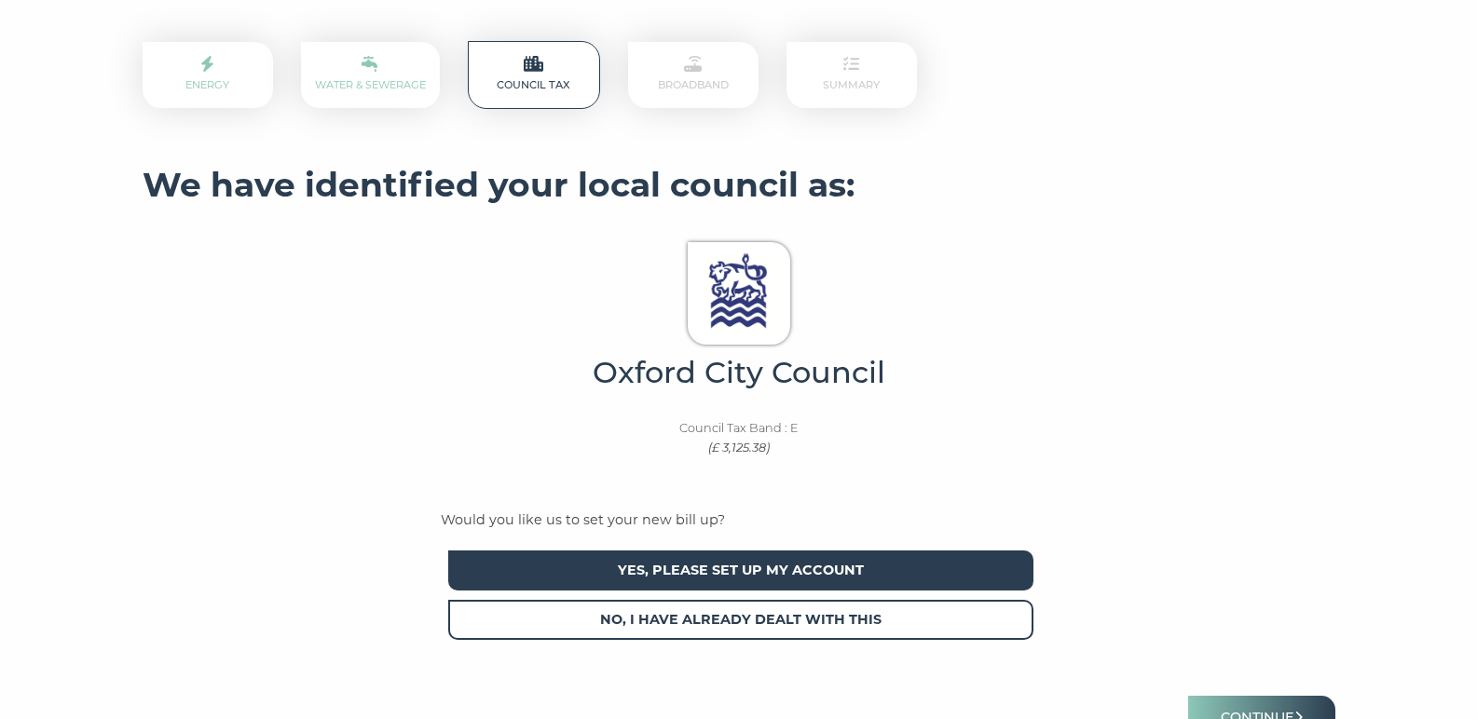
scroll to position [489, 0]
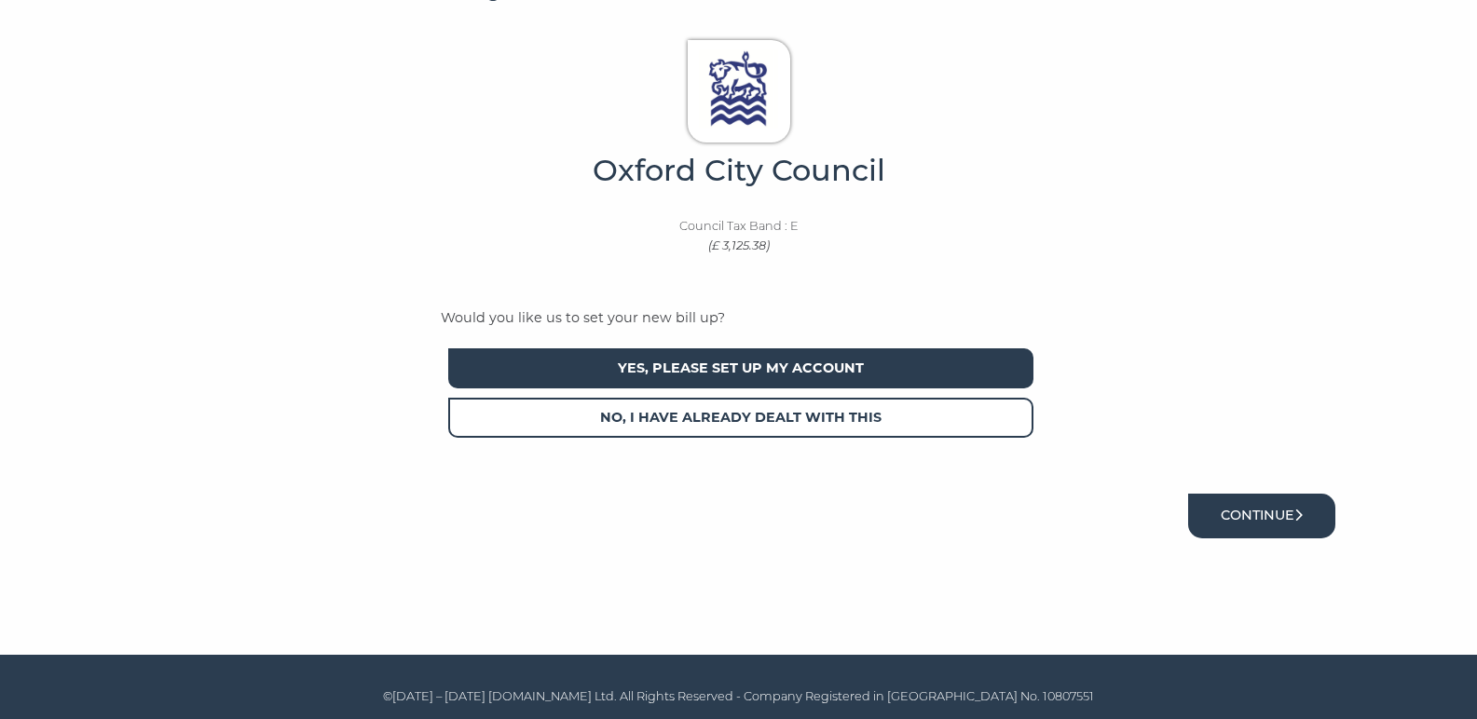
click at [1260, 513] on button "Continue" at bounding box center [1261, 516] width 147 height 44
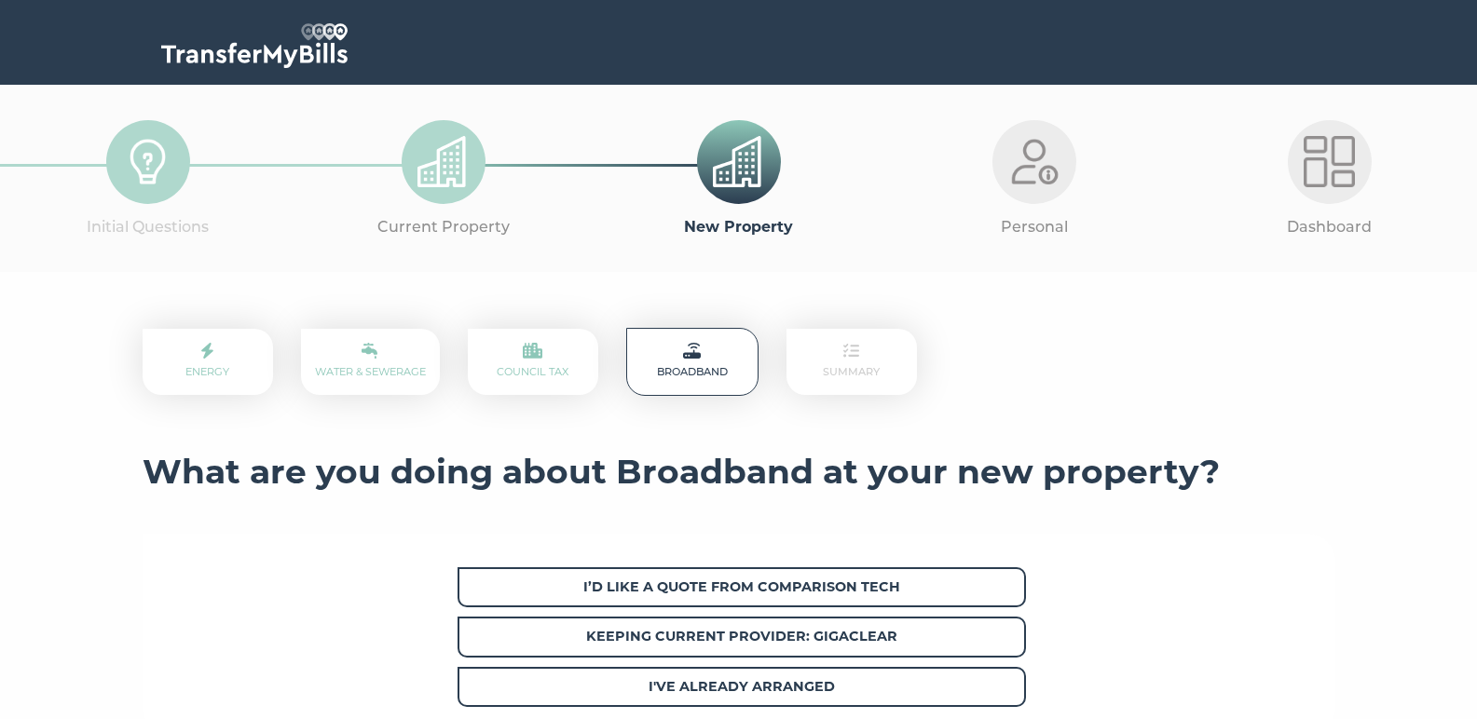
scroll to position [164, 0]
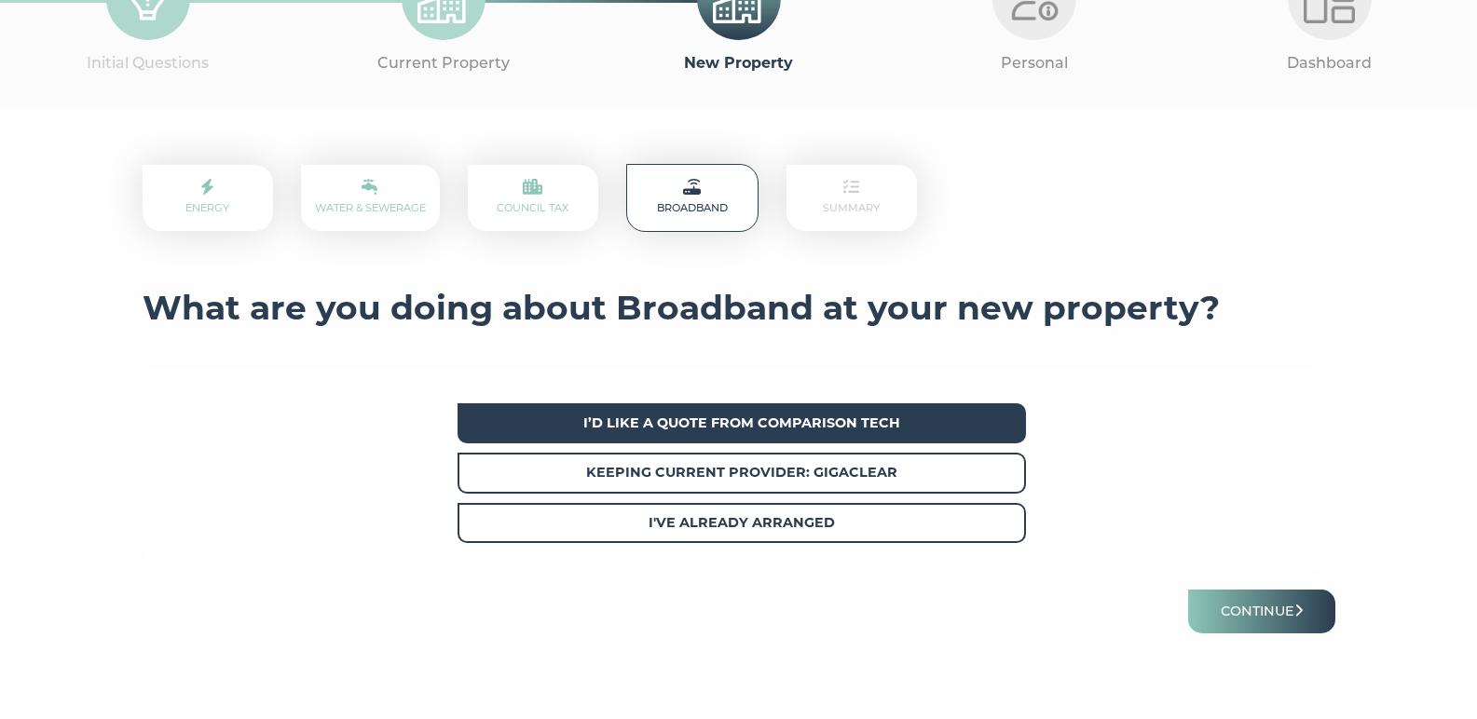
click at [740, 415] on strong "I’d like a quote from Comparison Tech" at bounding box center [741, 423] width 317 height 17
click at [1252, 601] on button "Continue" at bounding box center [1261, 612] width 147 height 44
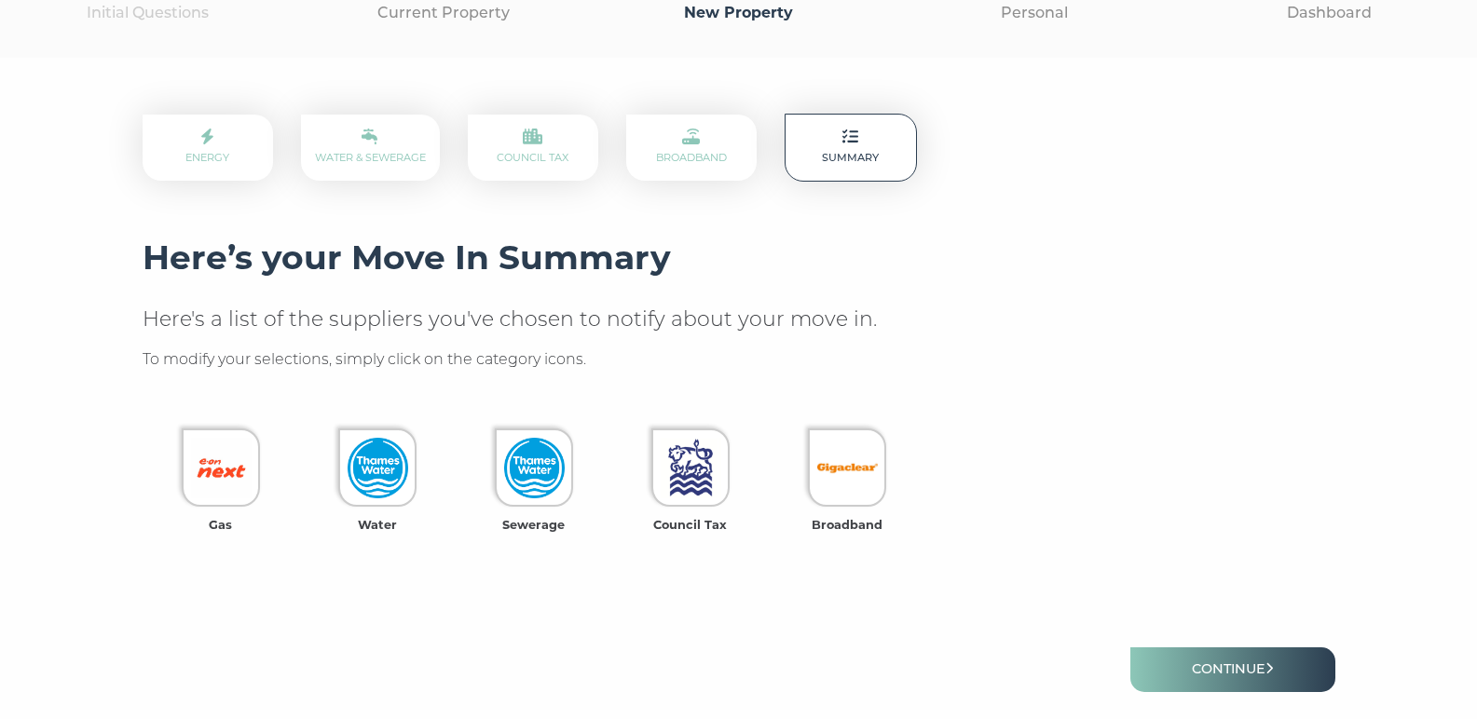
scroll to position [364, 0]
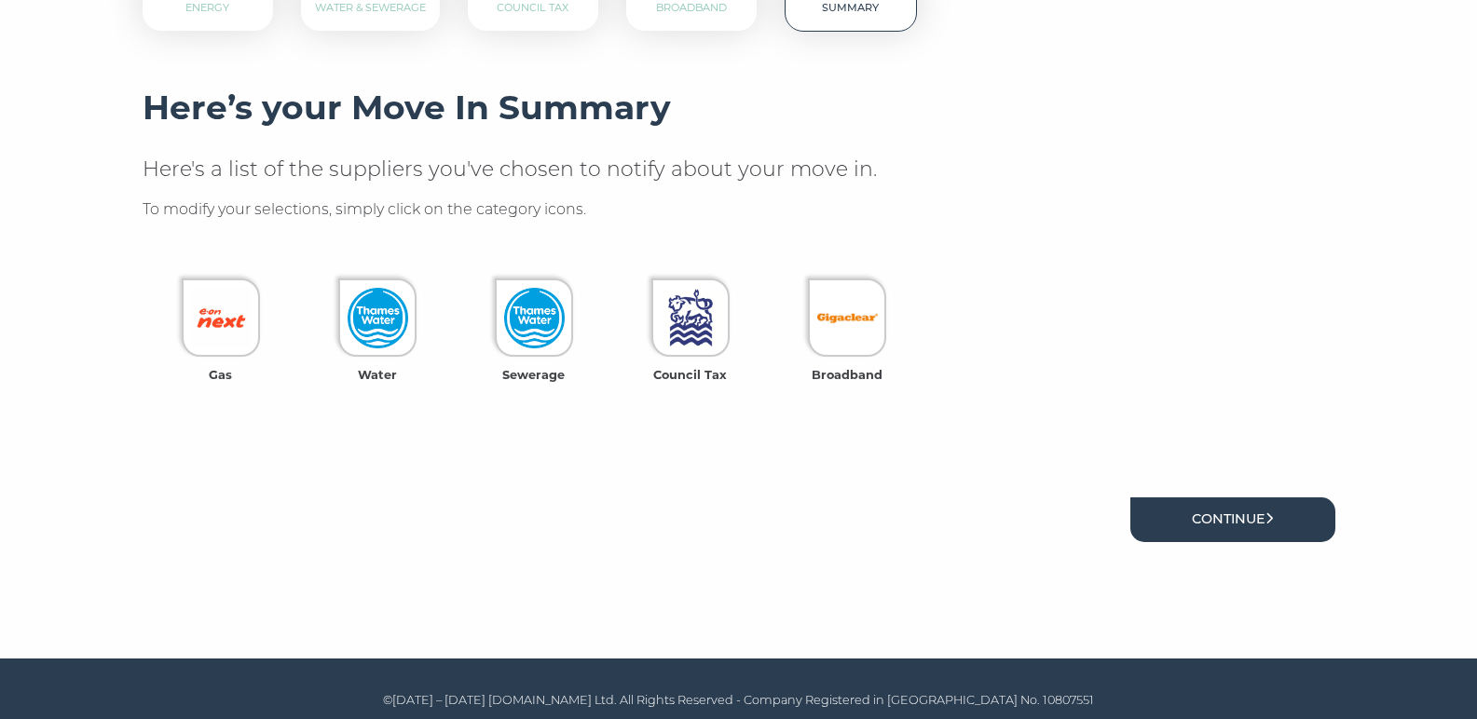
click at [1230, 510] on link "Continue" at bounding box center [1233, 520] width 205 height 44
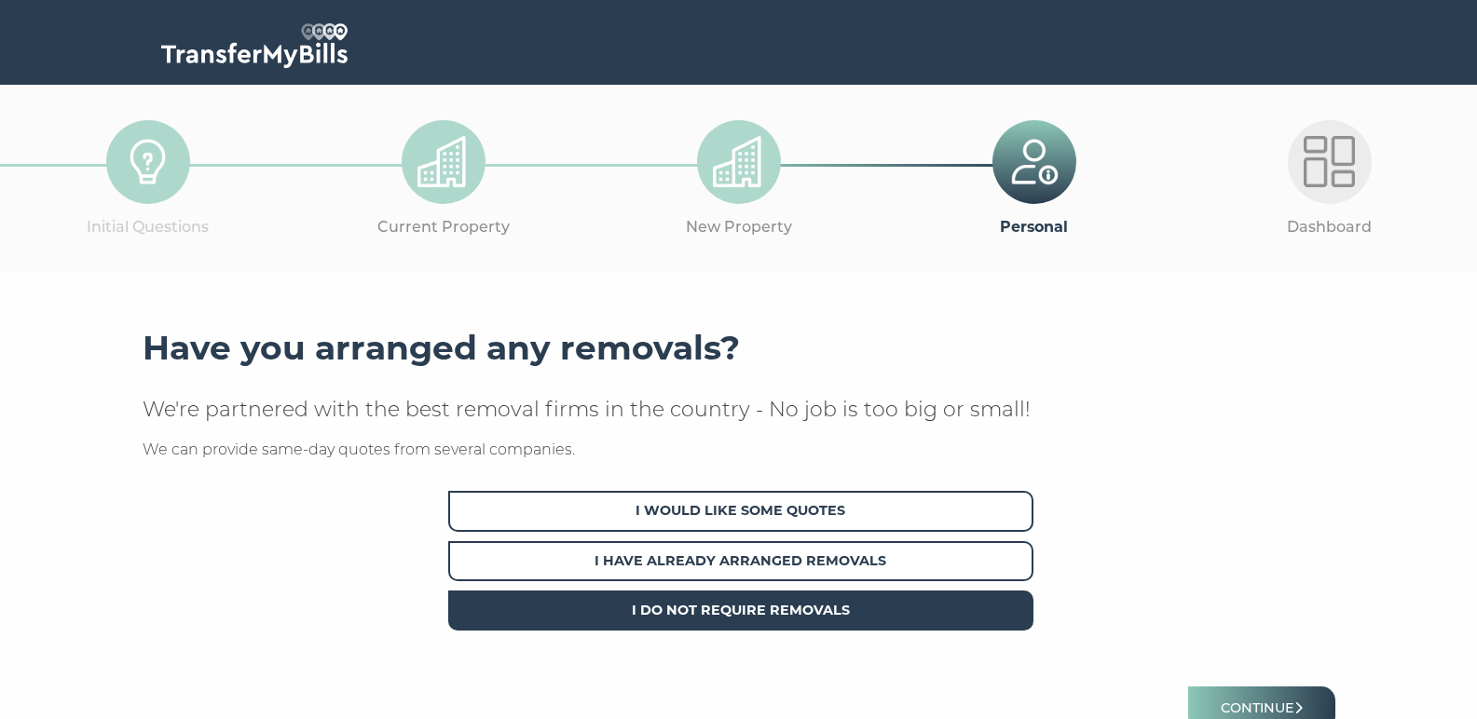
click at [770, 601] on span "I Do Not Require Removals" at bounding box center [740, 611] width 585 height 40
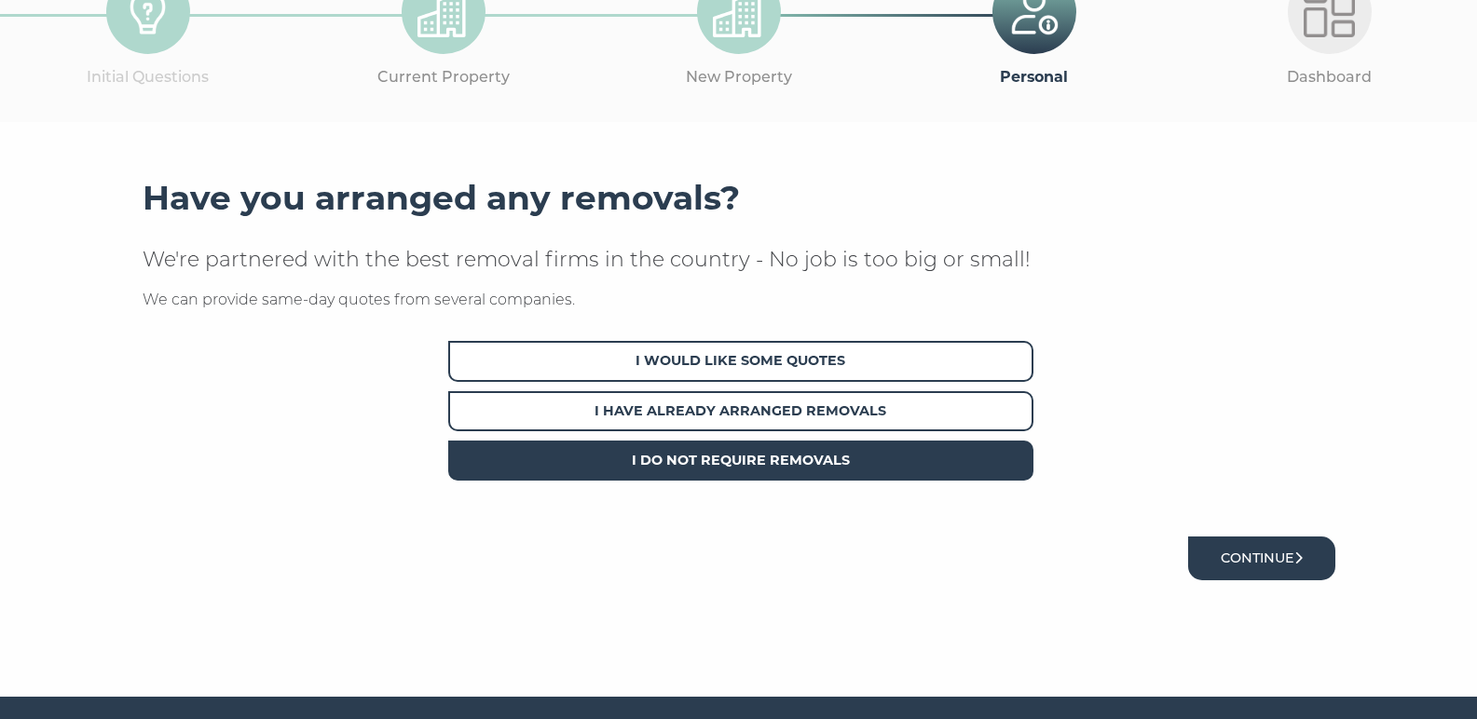
click at [1266, 557] on button "Continue" at bounding box center [1261, 559] width 147 height 44
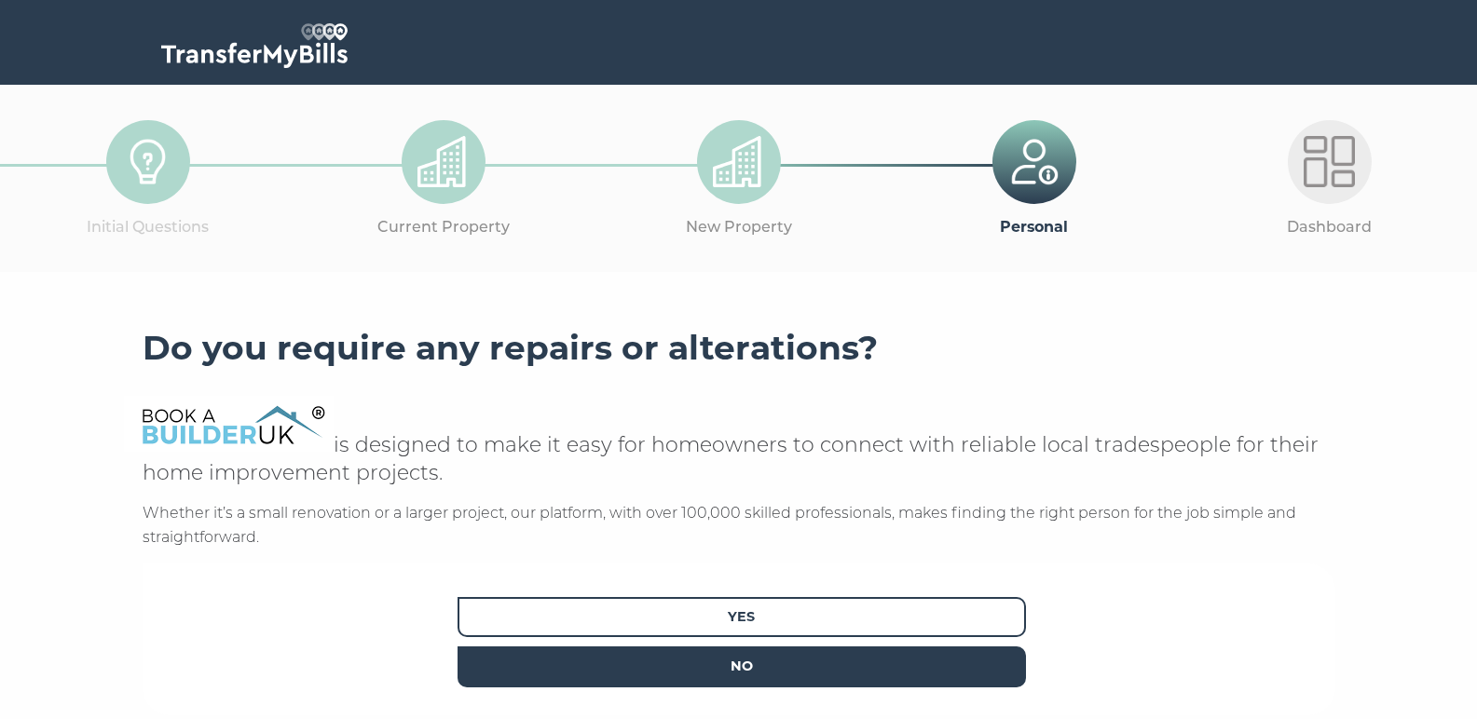
click at [758, 656] on span "No" at bounding box center [742, 667] width 569 height 40
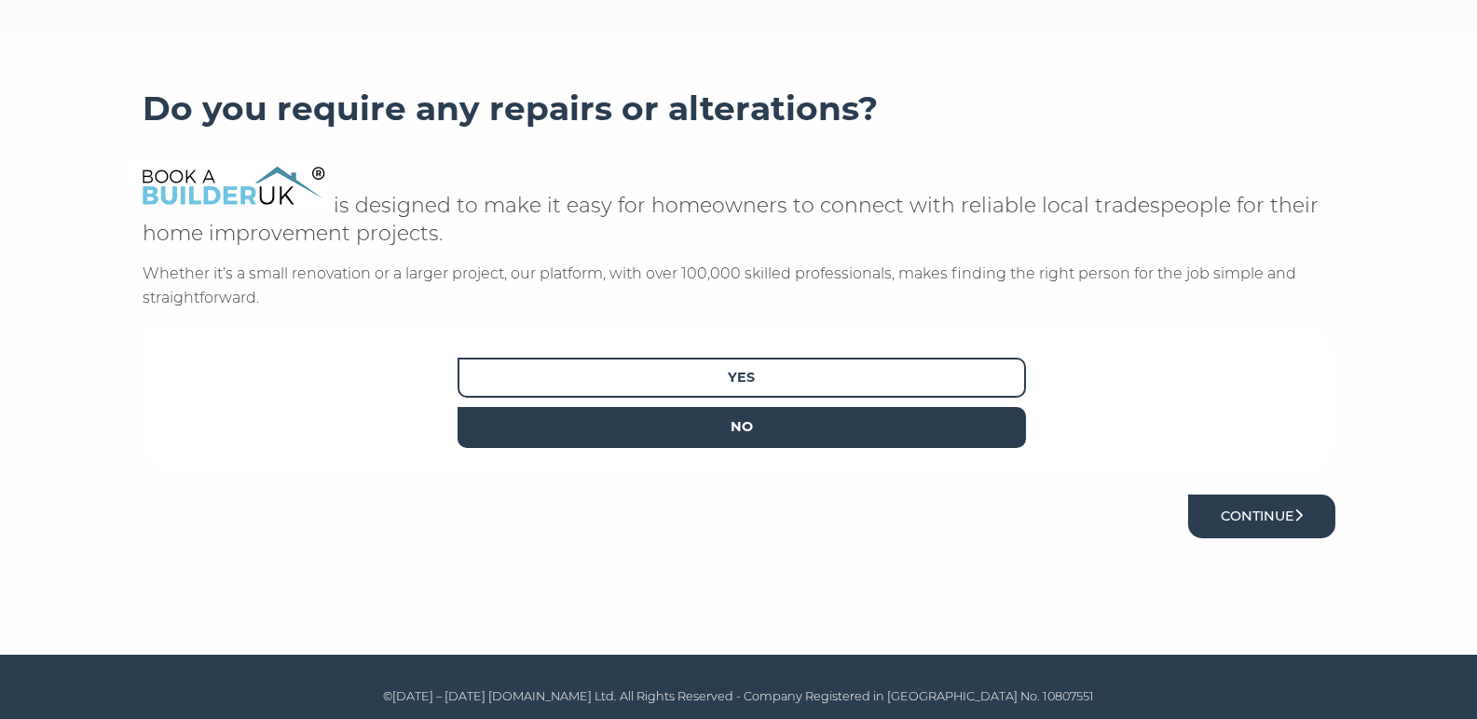
click at [1280, 510] on button "Continue" at bounding box center [1261, 517] width 147 height 44
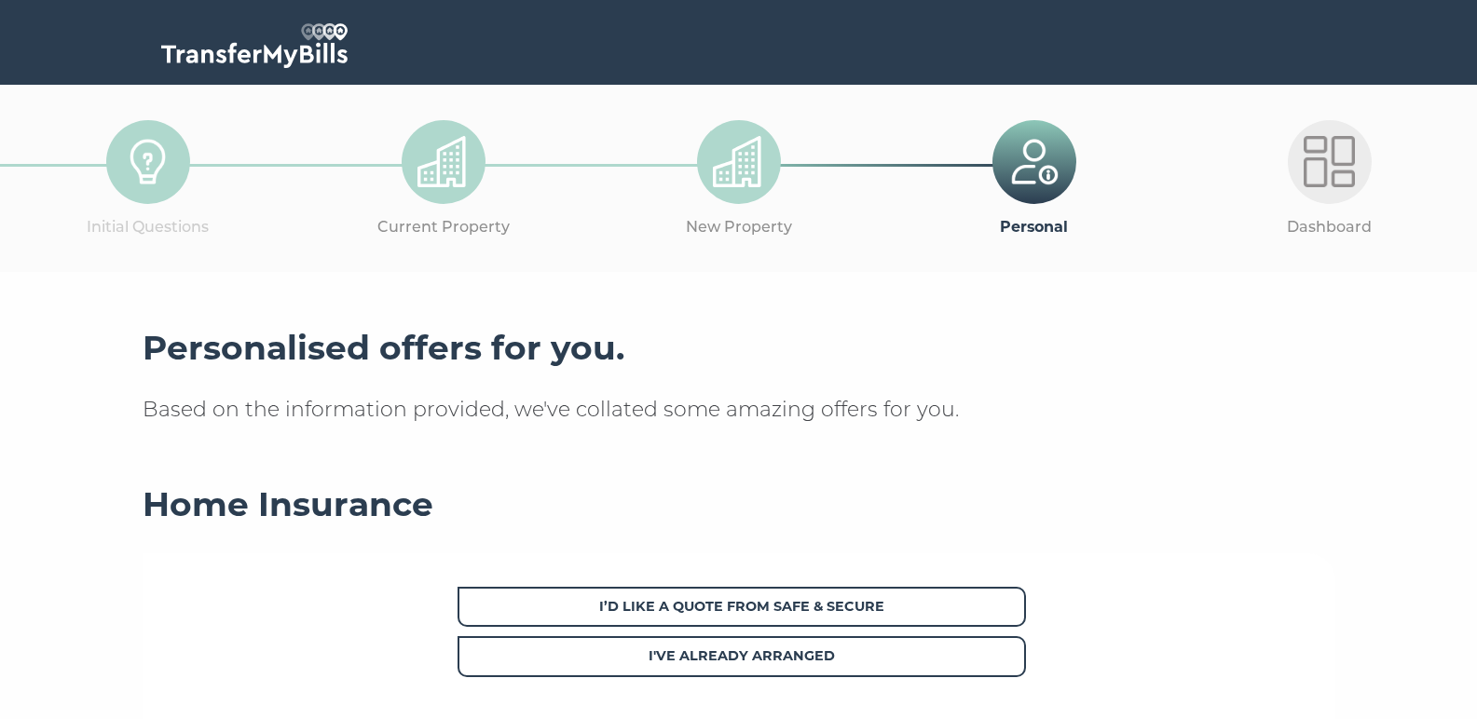
scroll to position [167, 0]
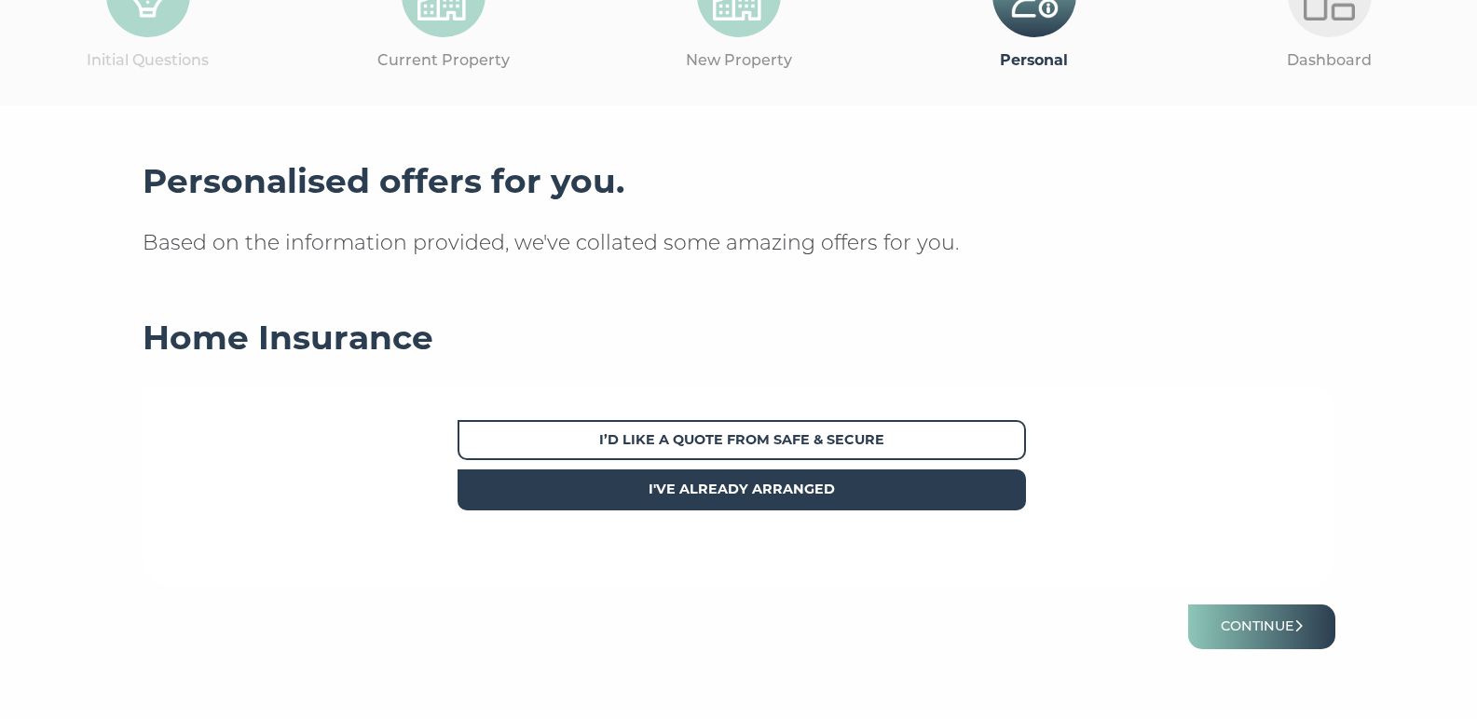
click at [759, 489] on strong "I've already arranged" at bounding box center [742, 489] width 186 height 17
click at [1224, 632] on button "Continue" at bounding box center [1261, 627] width 147 height 44
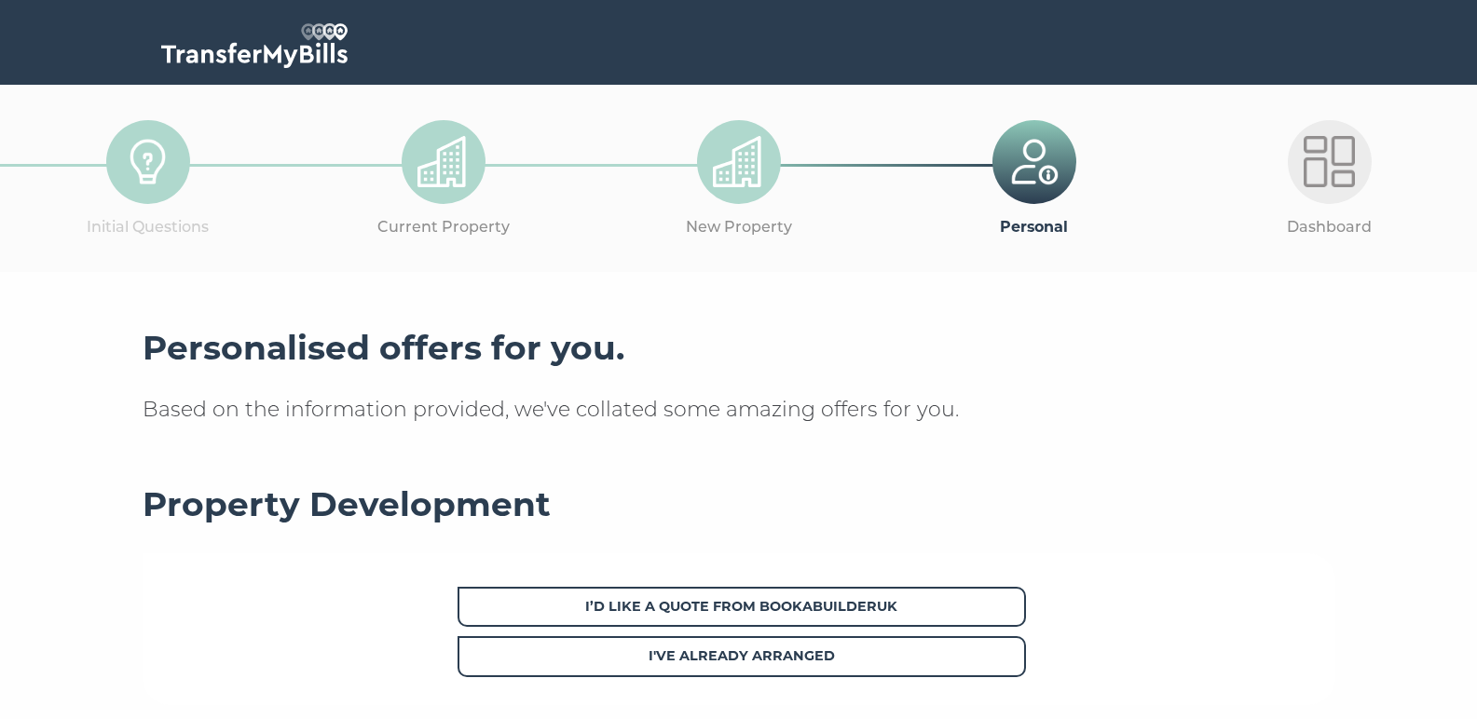
scroll to position [230, 0]
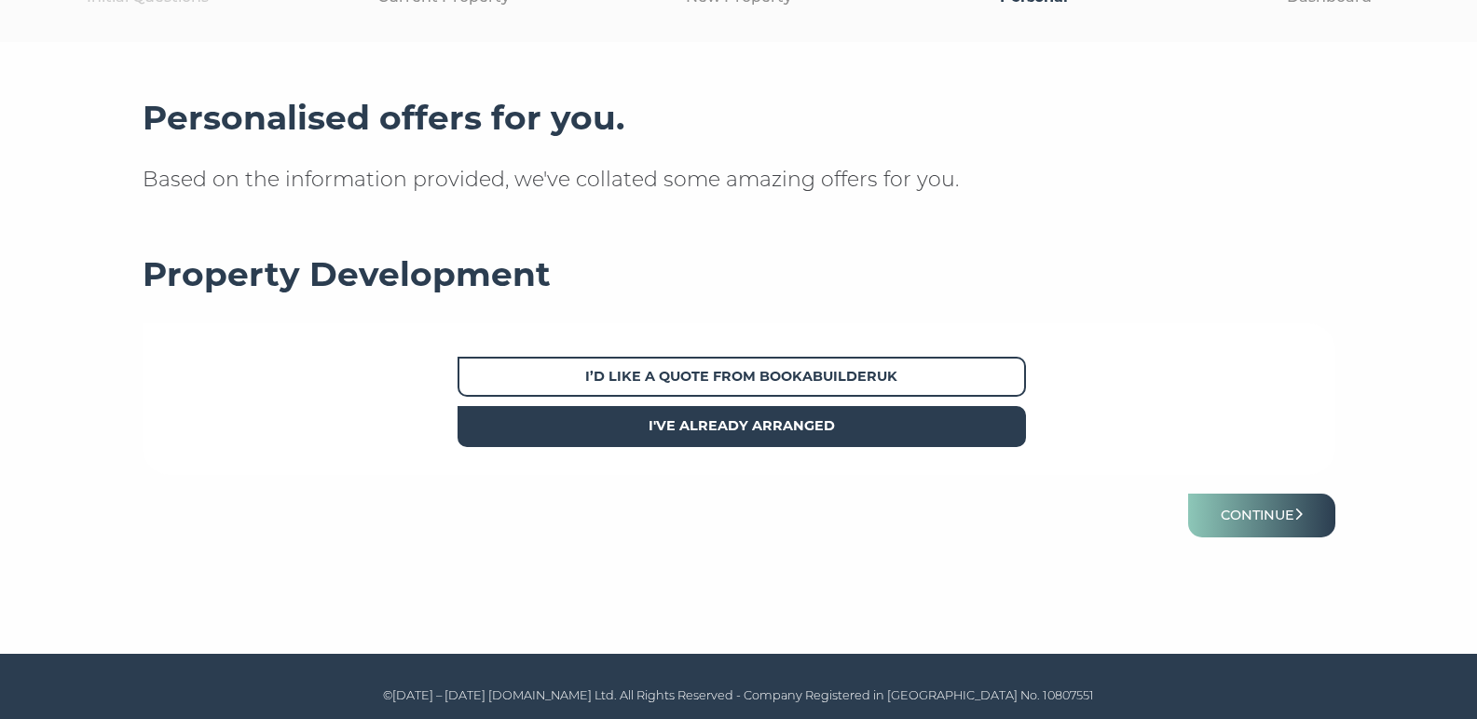
click at [760, 420] on strong "I've already arranged" at bounding box center [742, 426] width 186 height 17
click at [1249, 504] on button "Continue" at bounding box center [1261, 516] width 147 height 44
